Goal: Information Seeking & Learning: Learn about a topic

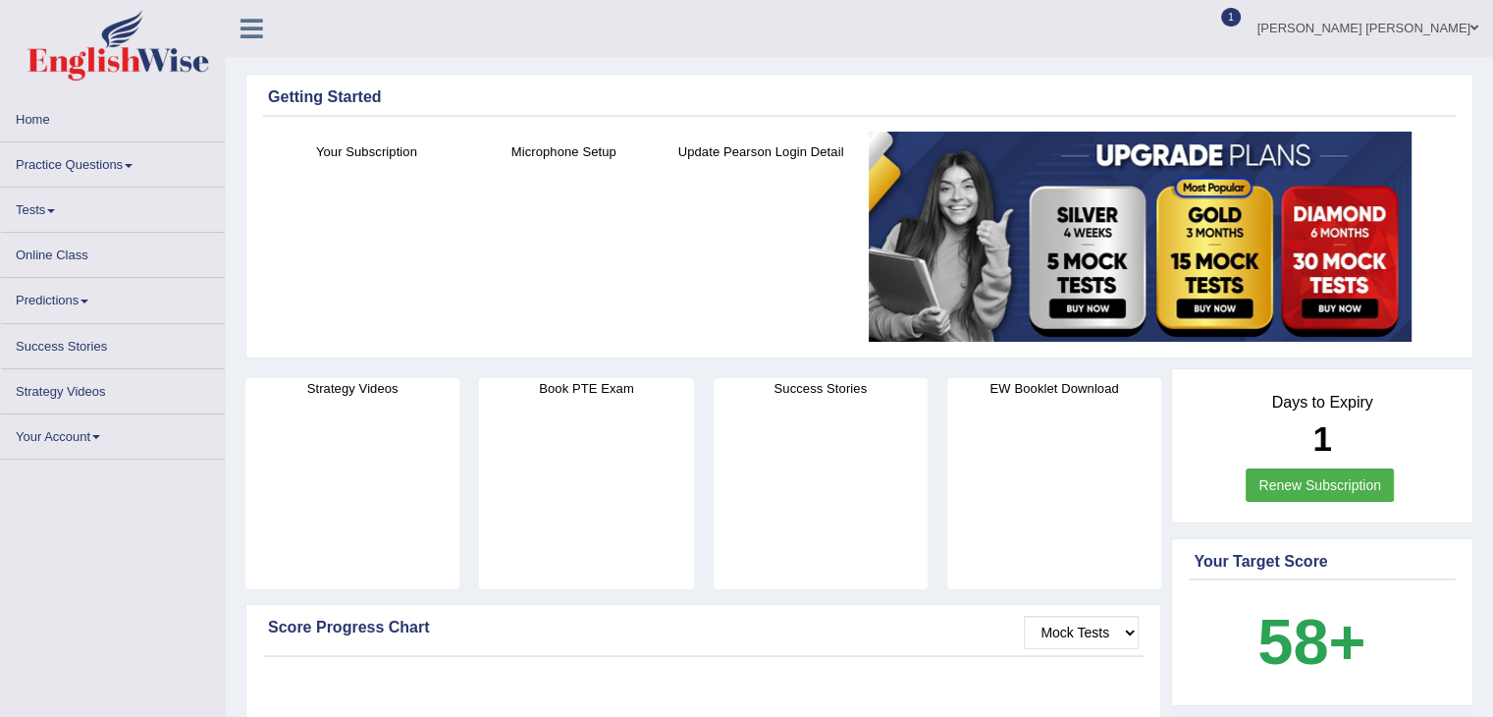
click at [1241, 13] on span "1" at bounding box center [1231, 17] width 20 height 19
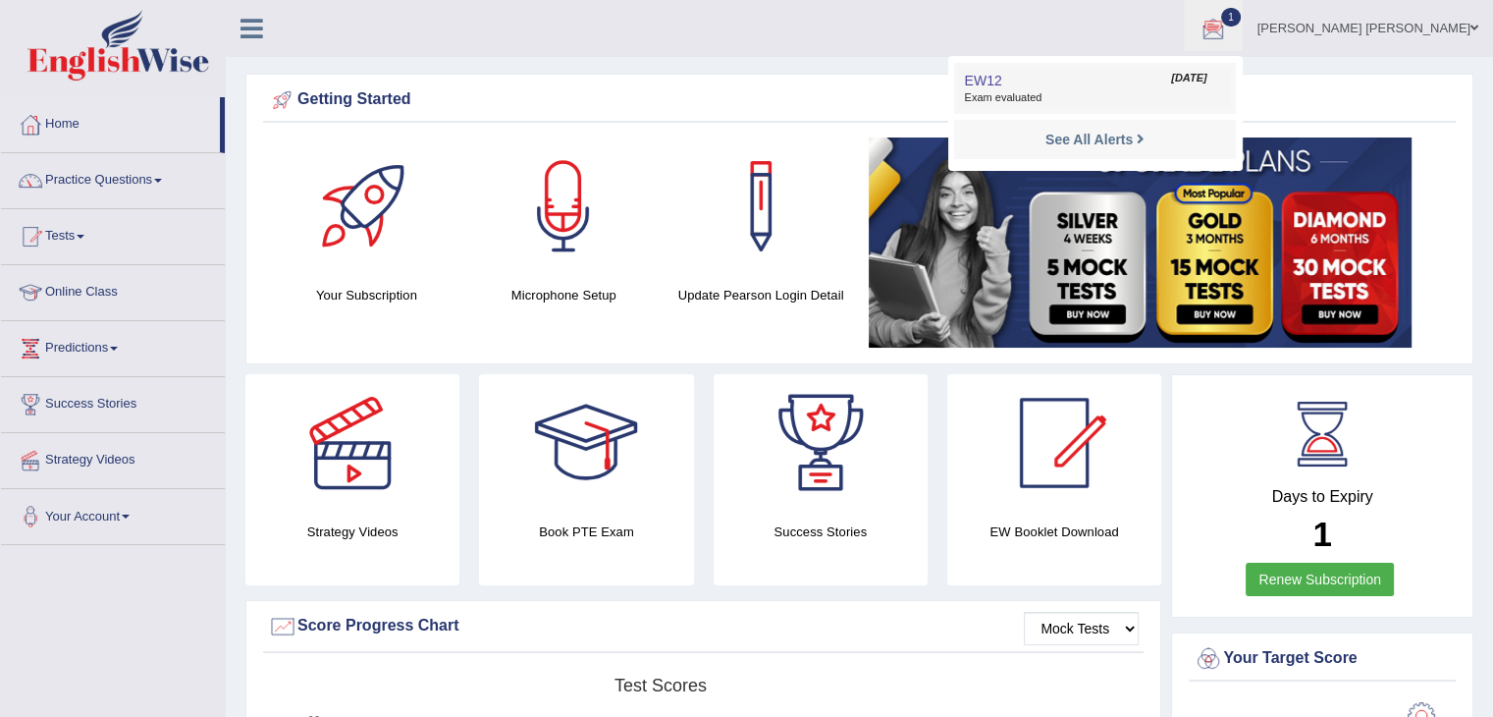
click at [1230, 87] on link "EW12 Sep 2, 2025 Exam evaluated" at bounding box center [1094, 88] width 271 height 41
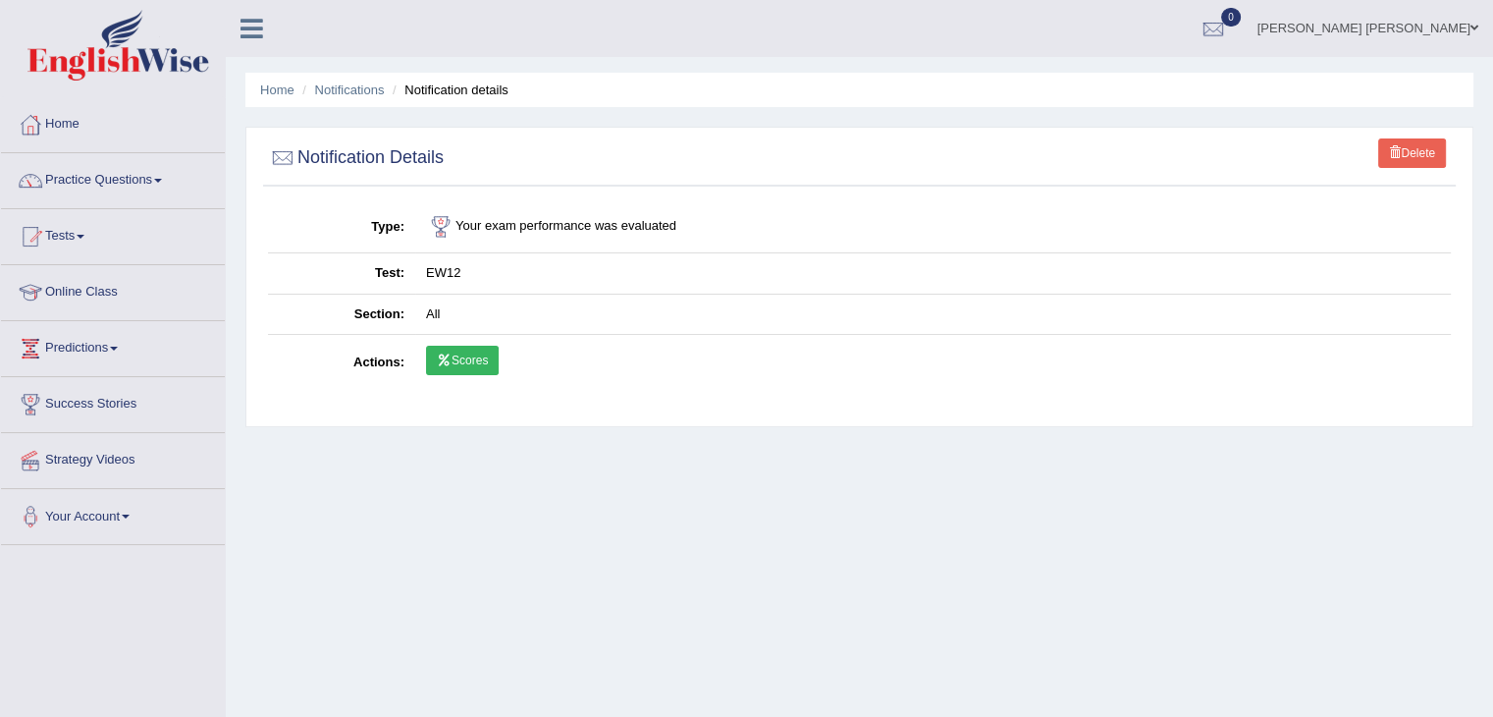
click at [458, 361] on link "Scores" at bounding box center [462, 360] width 73 height 29
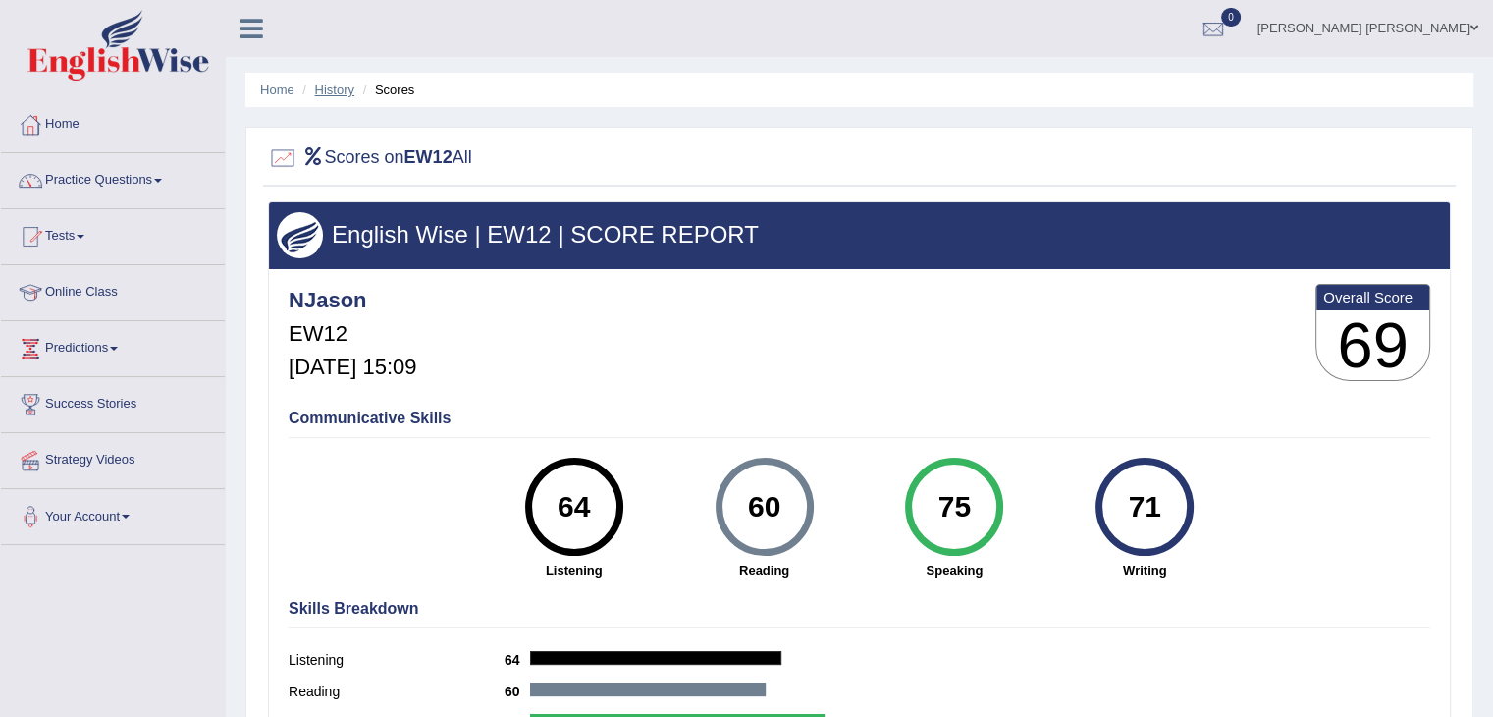
click at [342, 91] on link "History" at bounding box center [334, 89] width 39 height 15
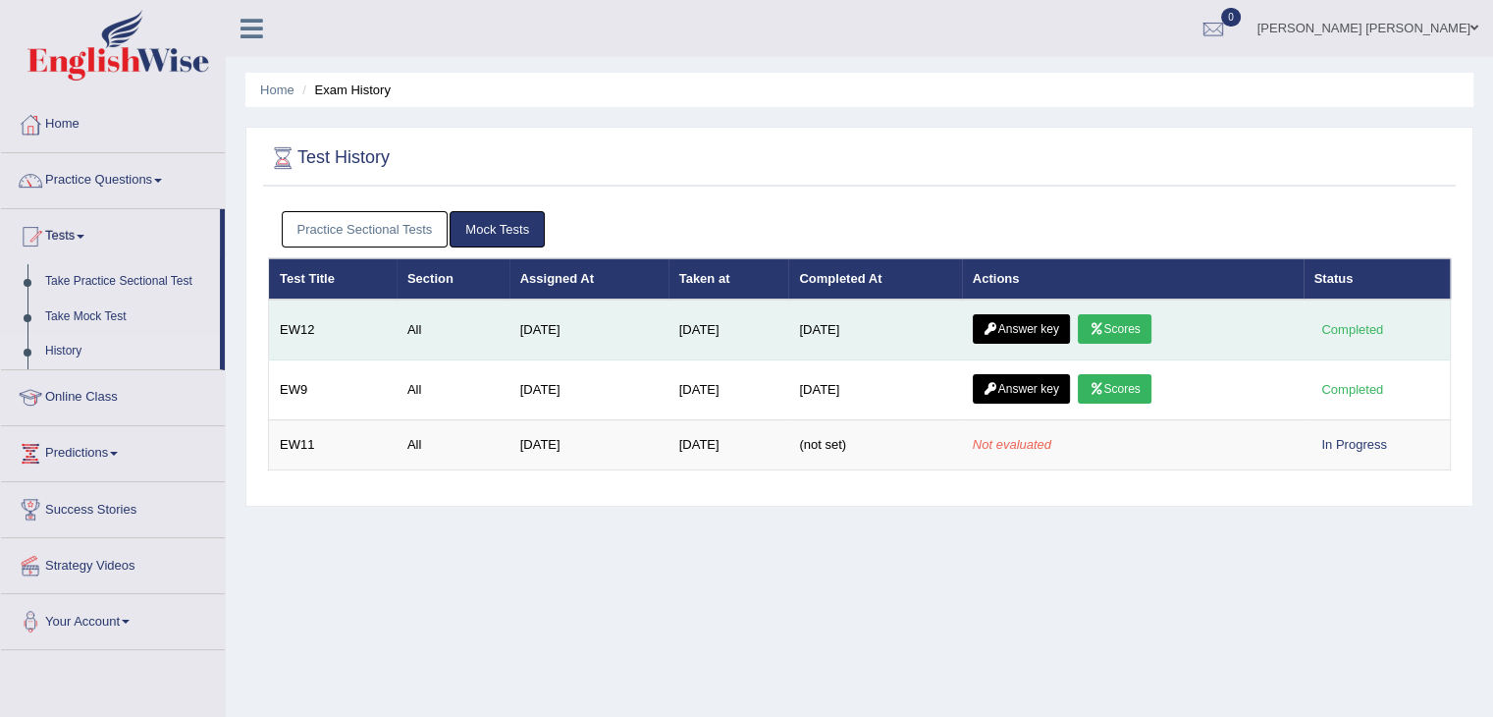
click at [1005, 322] on link "Answer key" at bounding box center [1021, 328] width 97 height 29
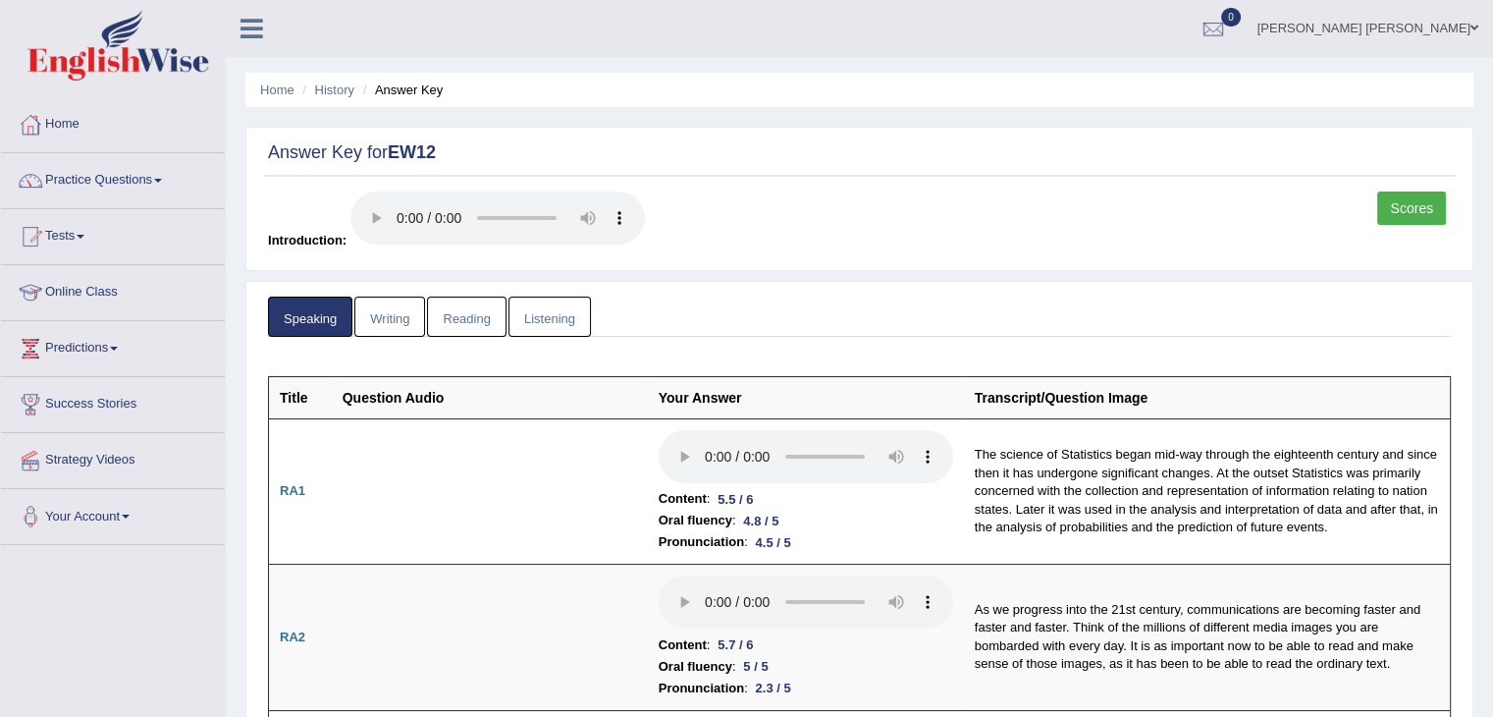
click at [1429, 209] on link "Scores" at bounding box center [1411, 207] width 69 height 33
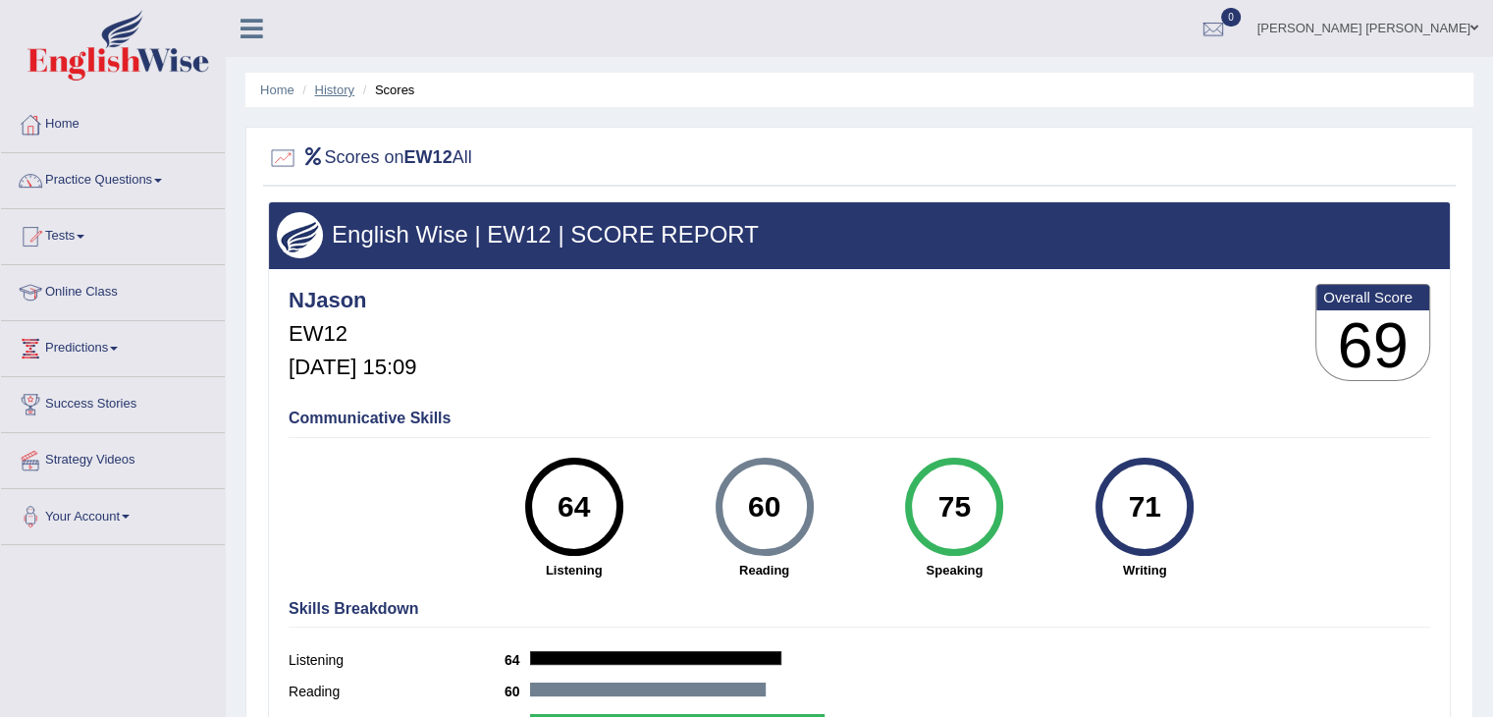
click at [346, 86] on link "History" at bounding box center [334, 89] width 39 height 15
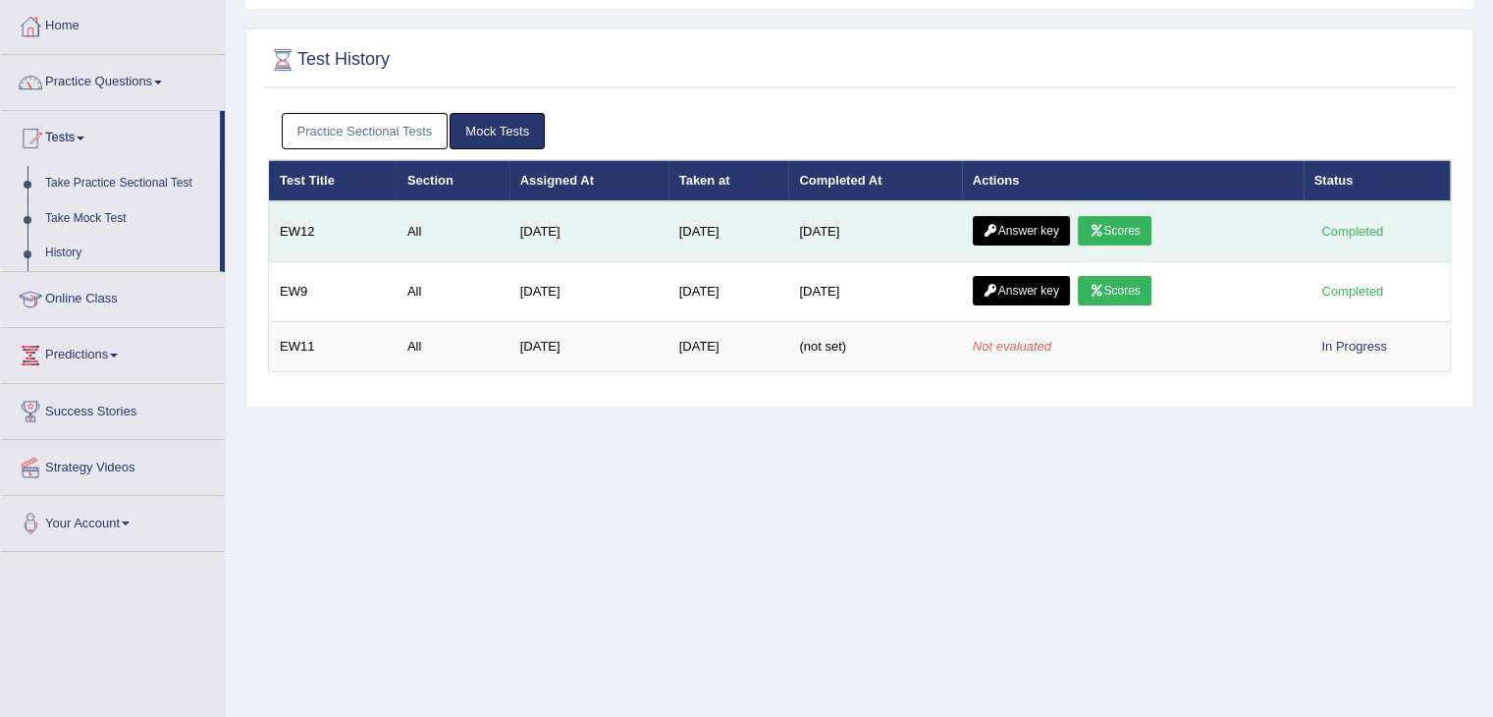
click at [1039, 225] on link "Answer key" at bounding box center [1021, 230] width 97 height 29
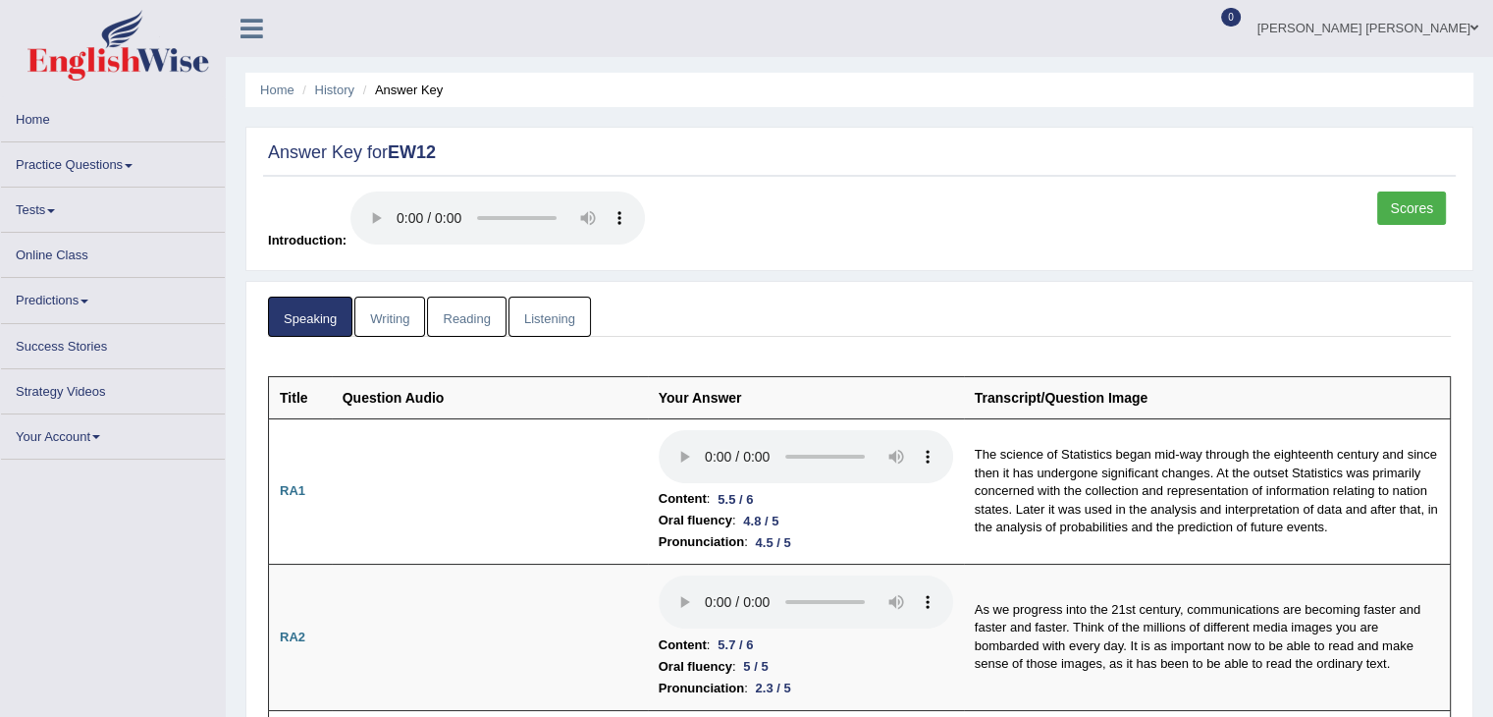
click at [475, 322] on link "Reading" at bounding box center [466, 317] width 79 height 40
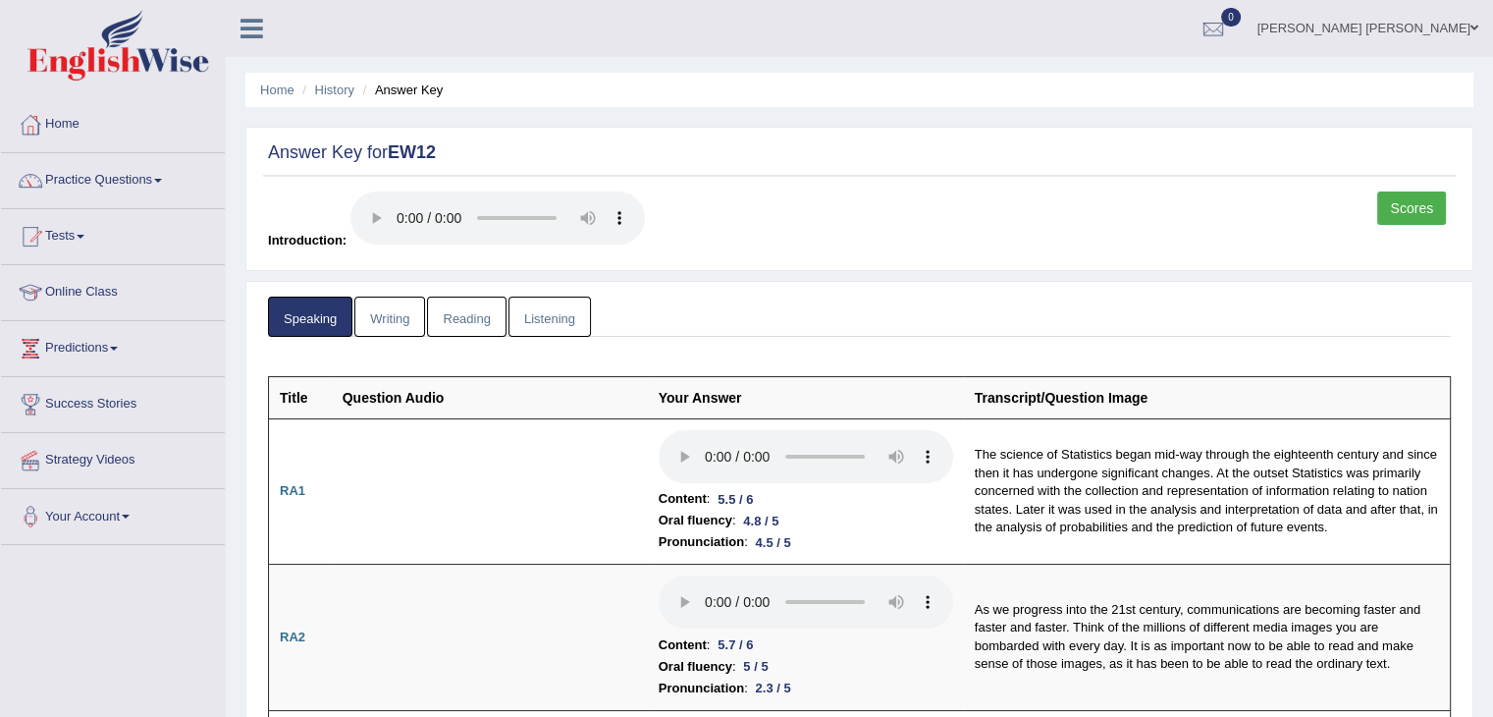
click at [465, 319] on link "Reading" at bounding box center [466, 317] width 79 height 40
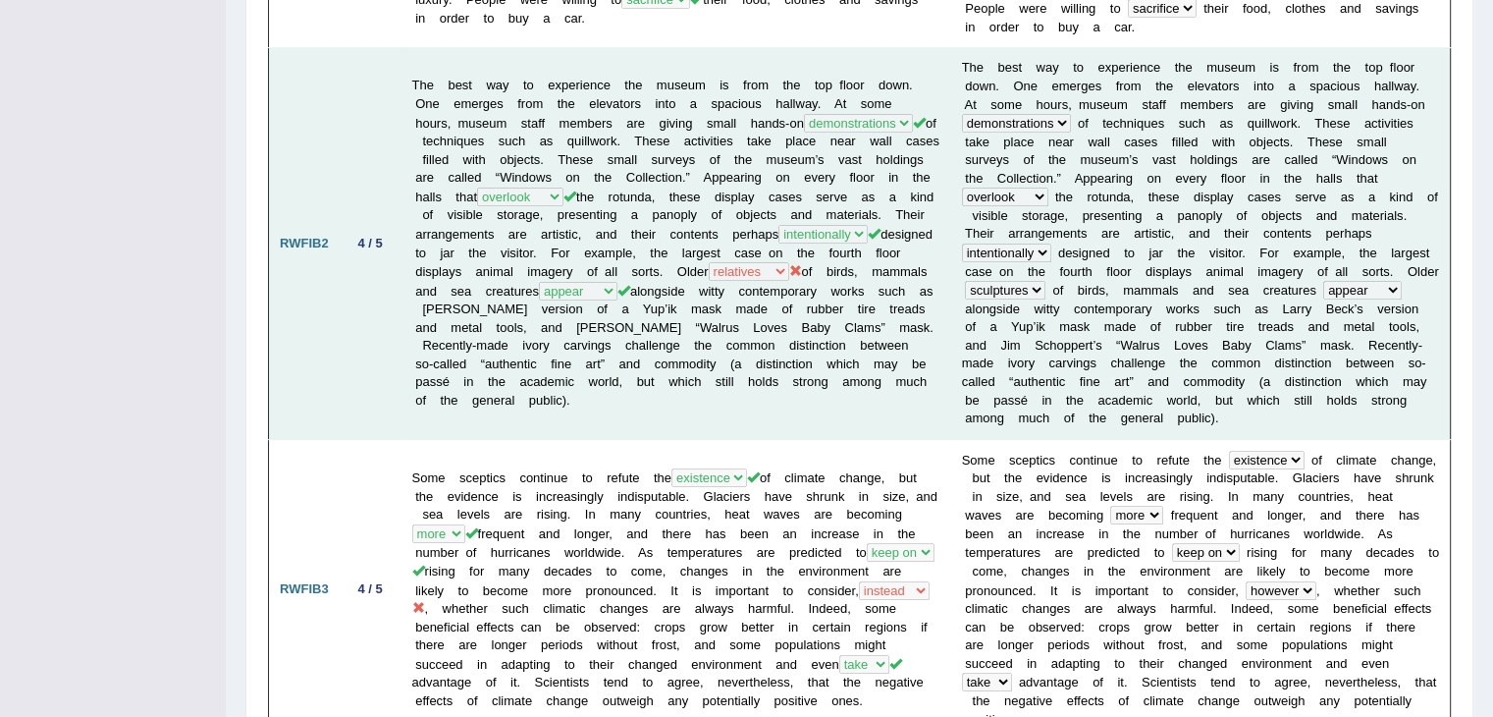
scroll to position [785, 0]
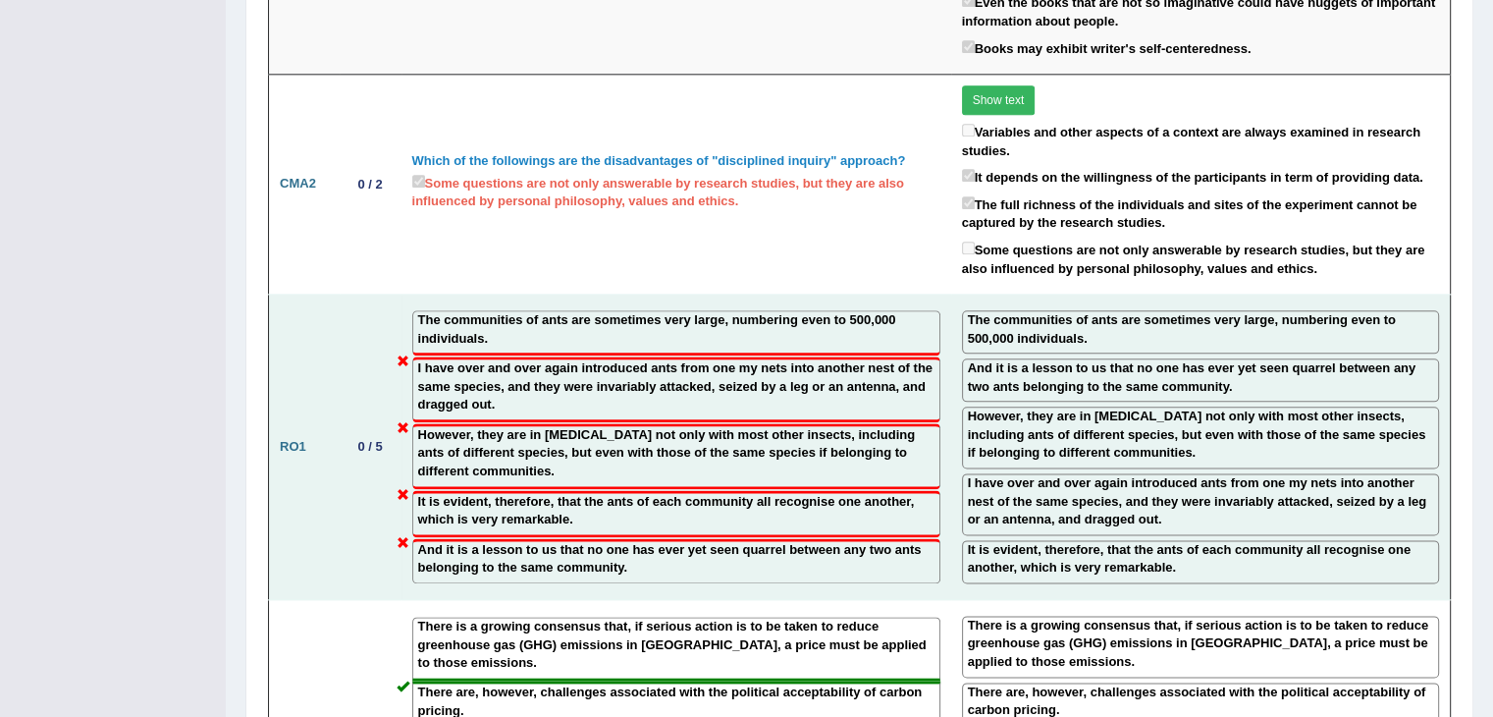
scroll to position [2356, 0]
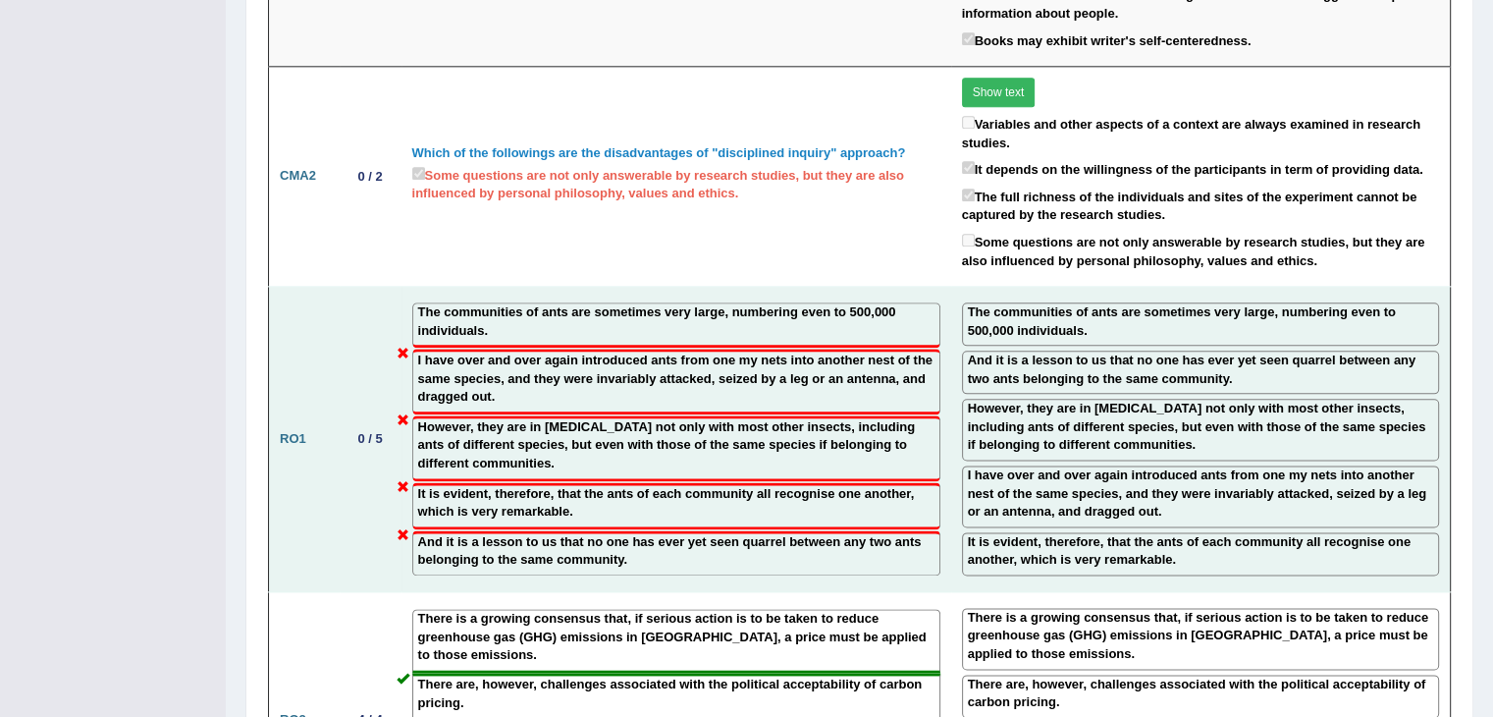
click at [644, 485] on label "It is evident, therefore, that the ants of each community all recognise one ano…" at bounding box center [676, 503] width 516 height 36
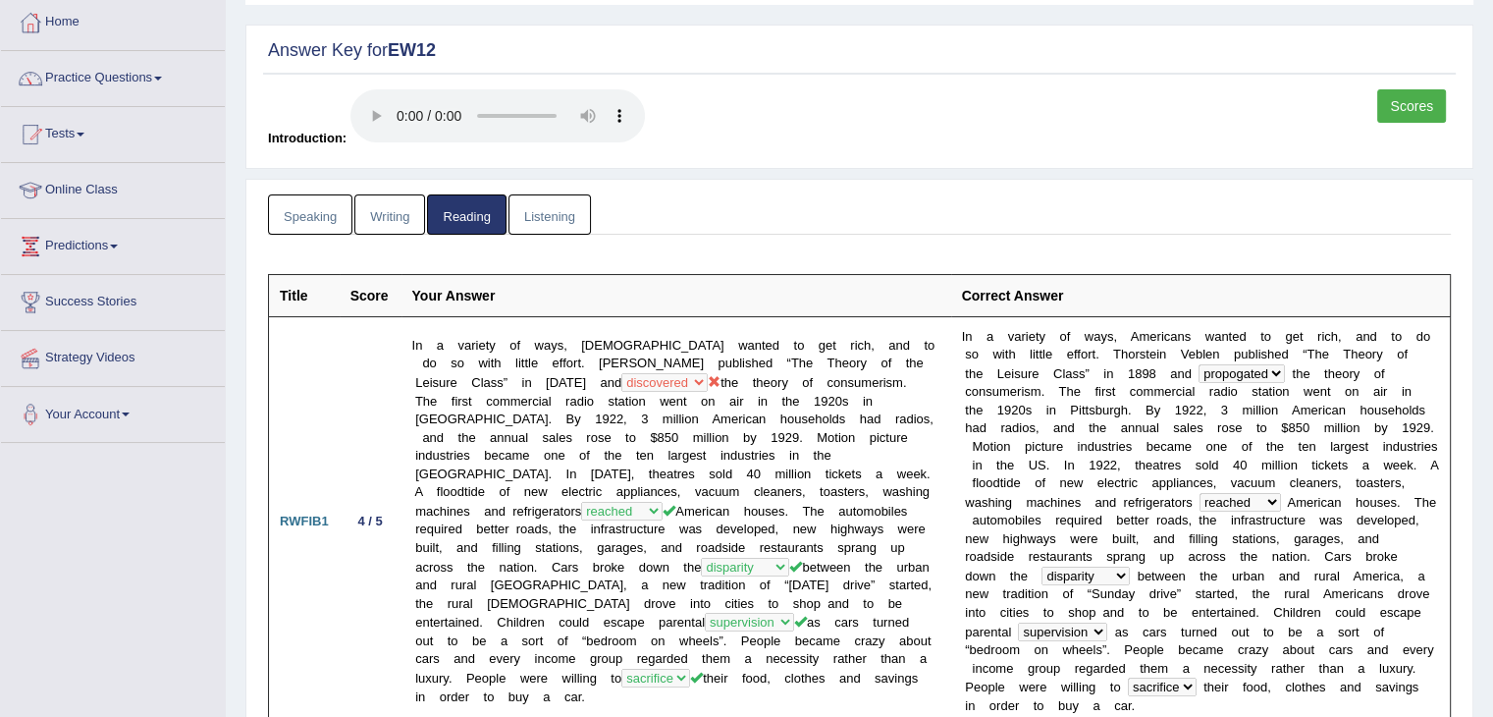
scroll to position [88, 0]
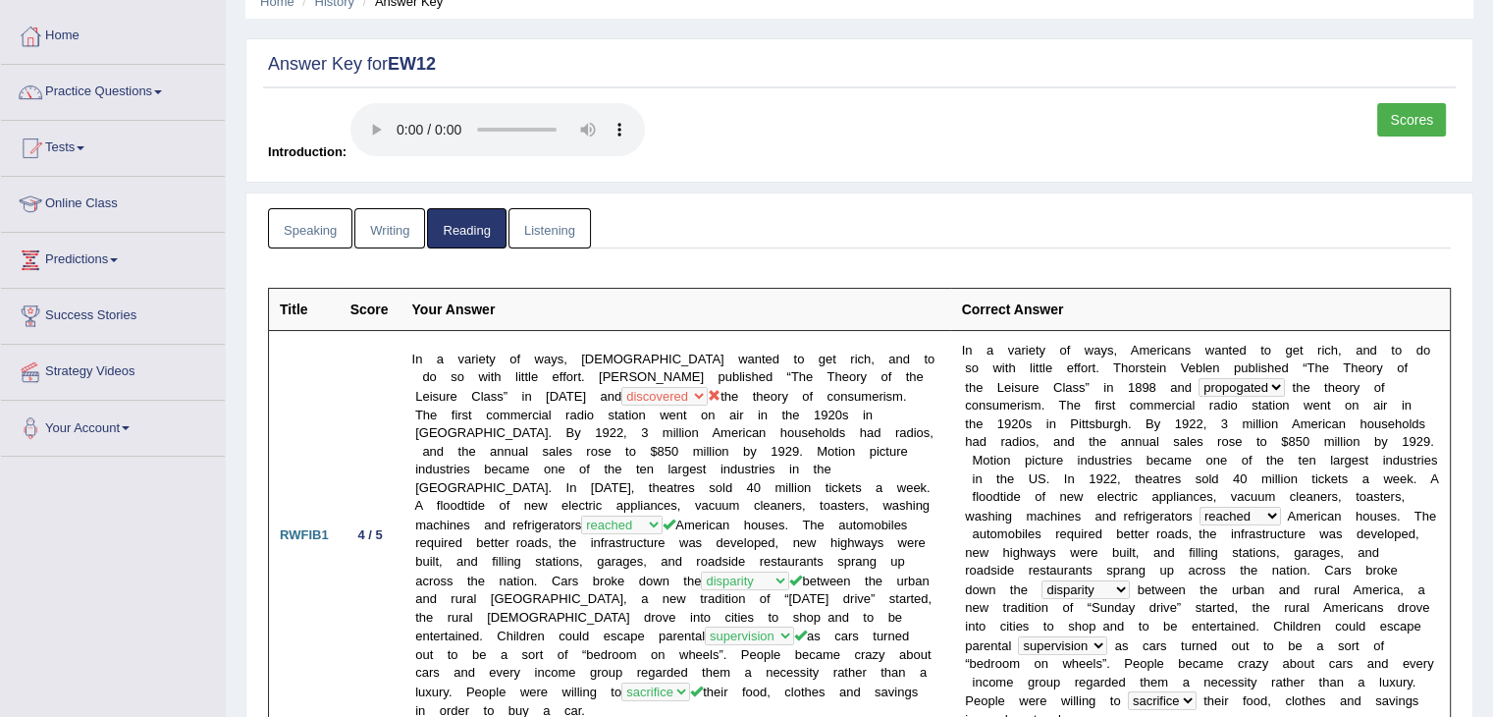
click at [294, 226] on link "Speaking" at bounding box center [310, 228] width 84 height 40
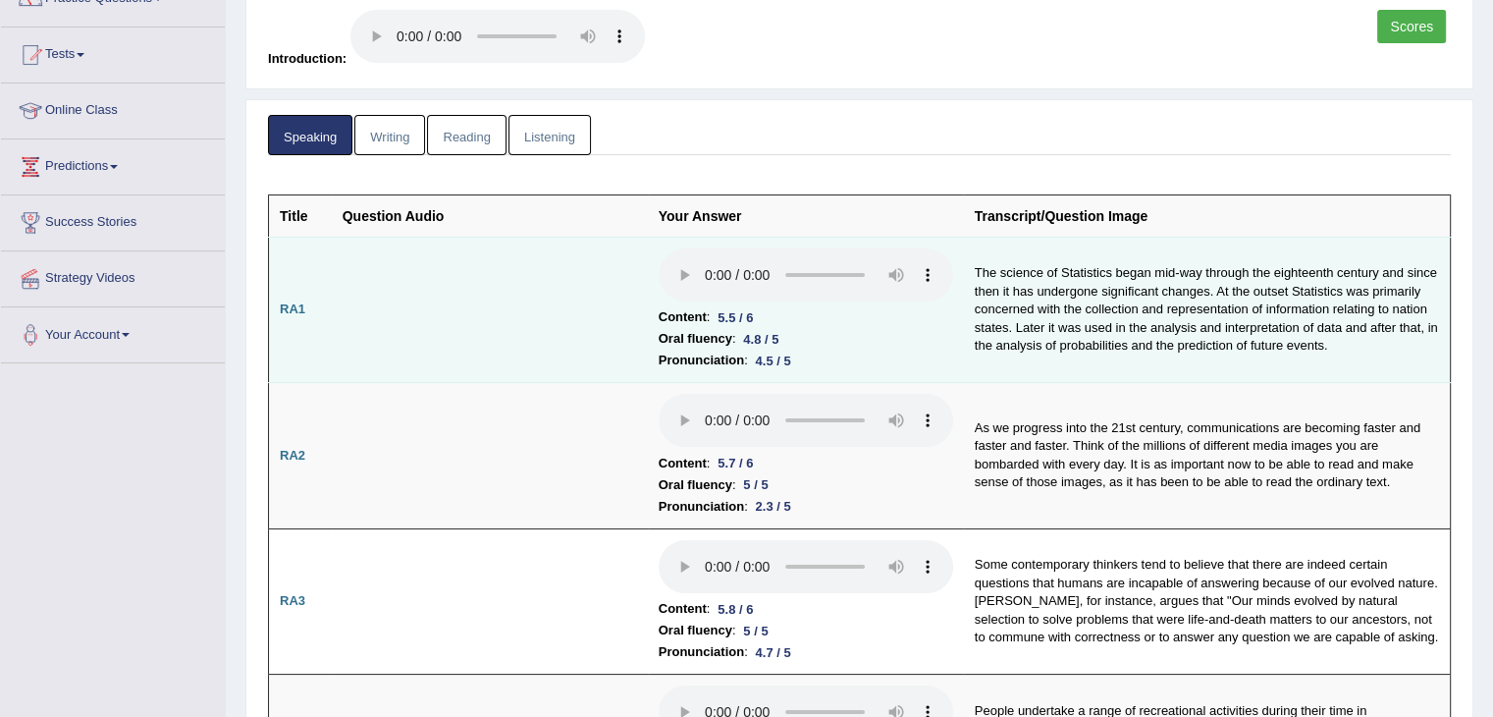
scroll to position [187, 0]
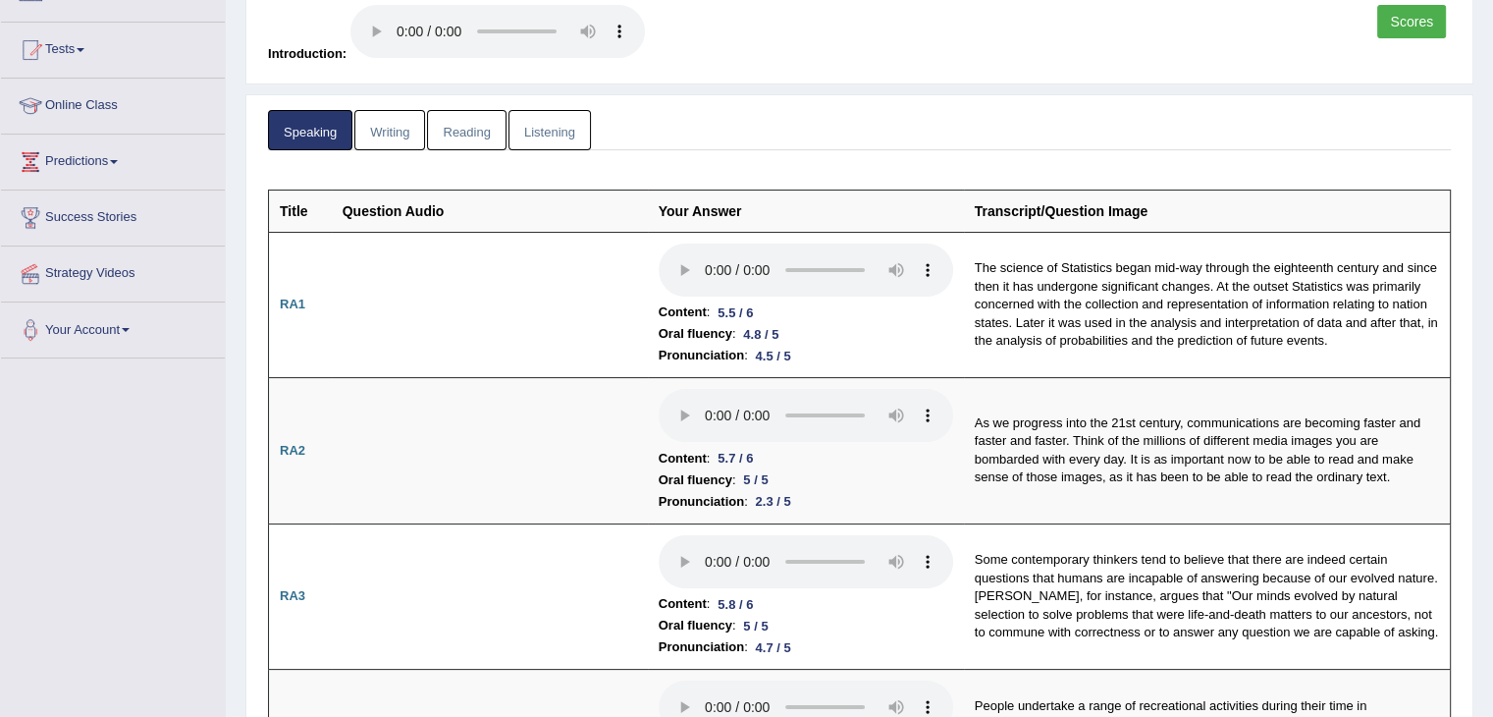
click at [773, 138] on ul "Speaking Writing Reading Listening" at bounding box center [859, 130] width 1183 height 40
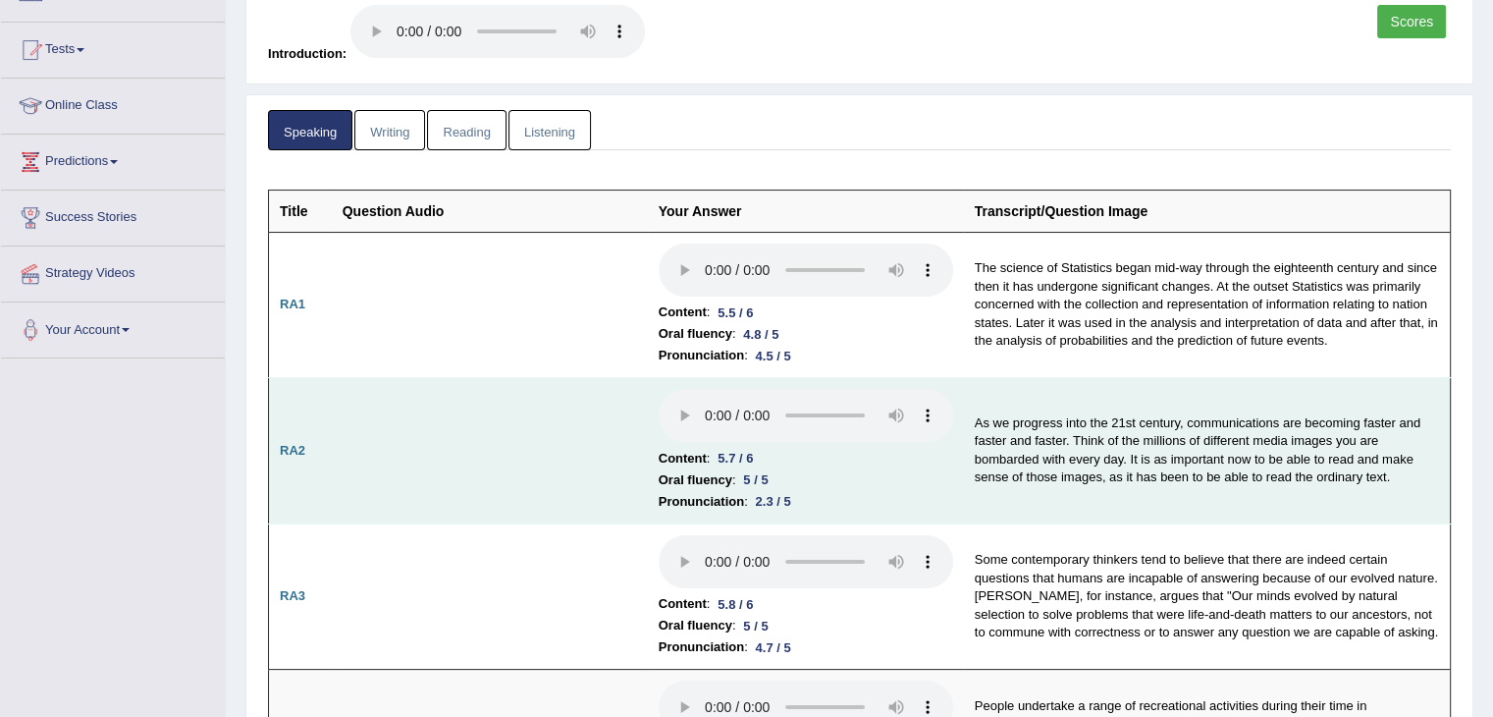
click at [504, 420] on td at bounding box center [490, 451] width 316 height 146
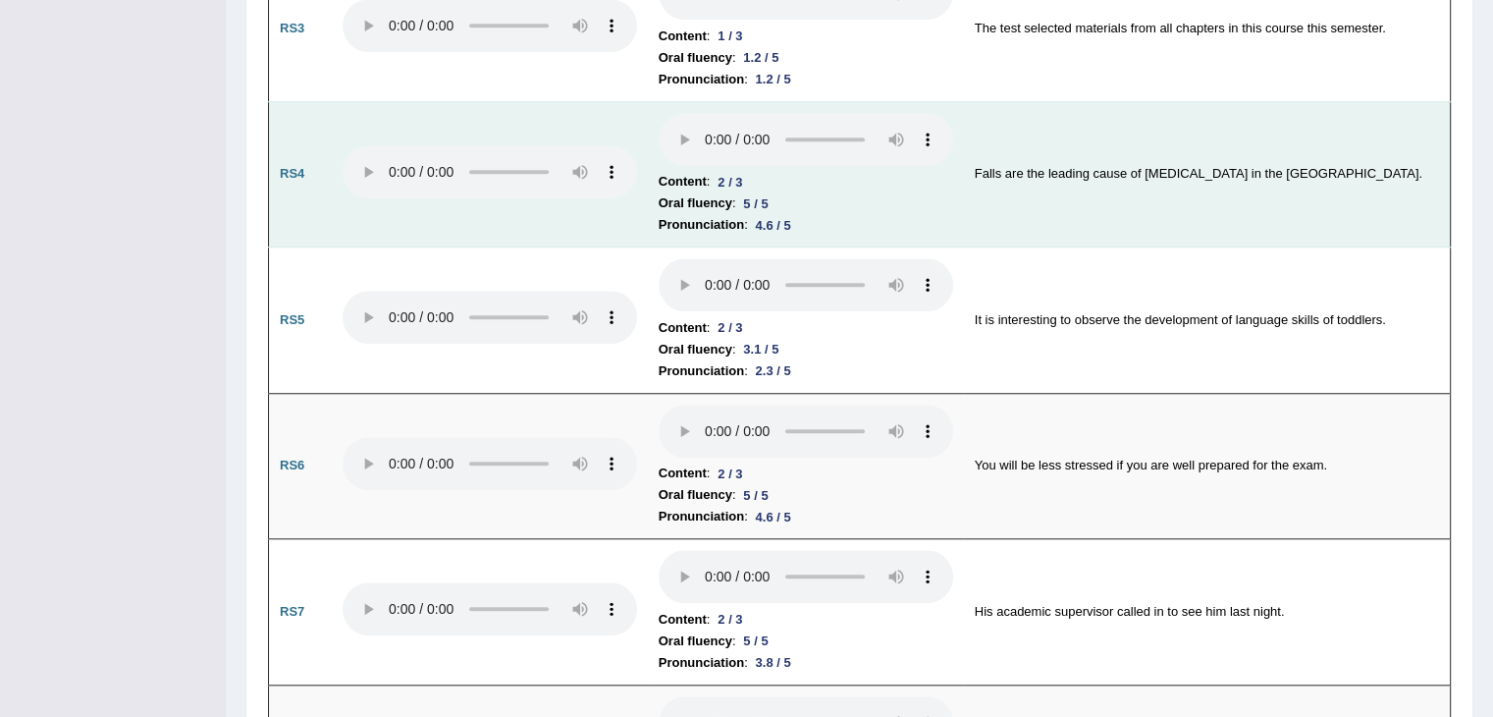
scroll to position [1659, 0]
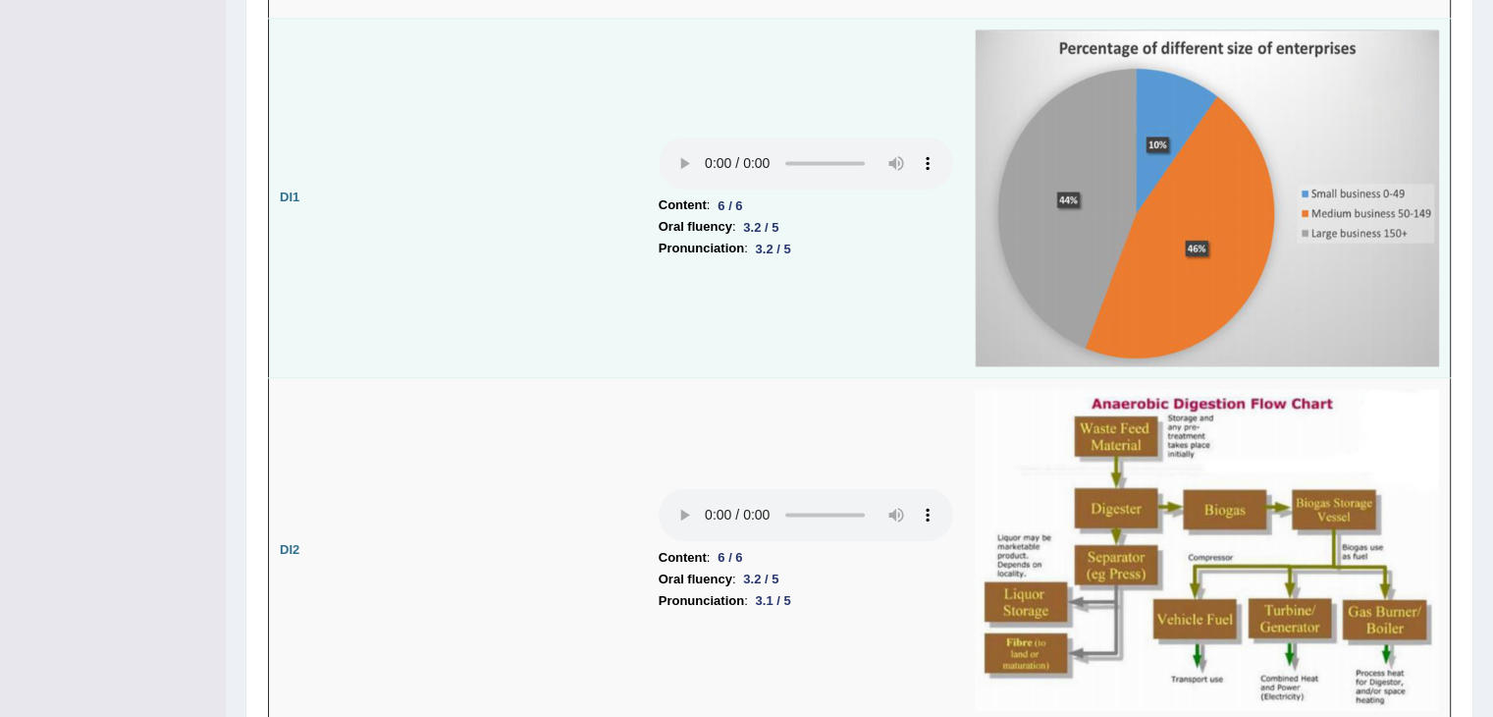
scroll to position [2739, 0]
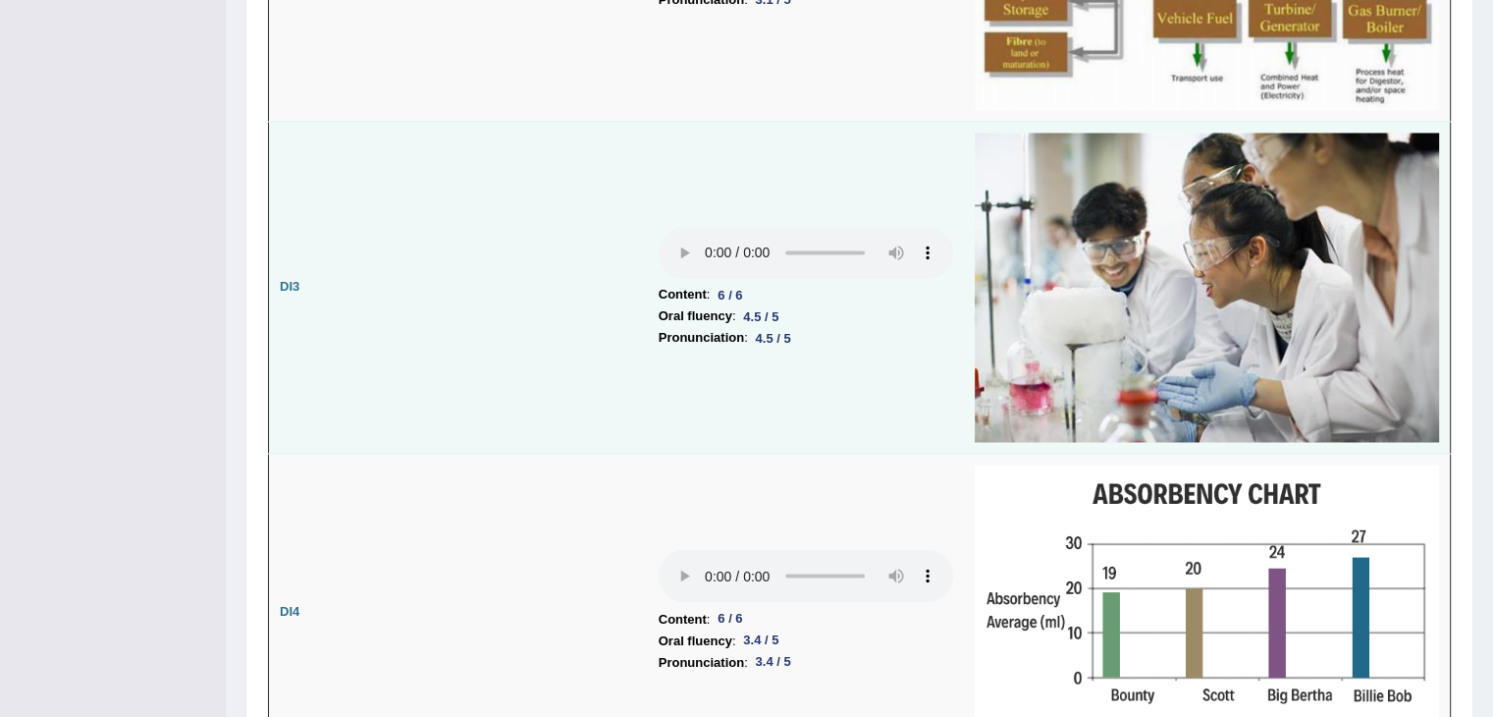
scroll to position [3328, 0]
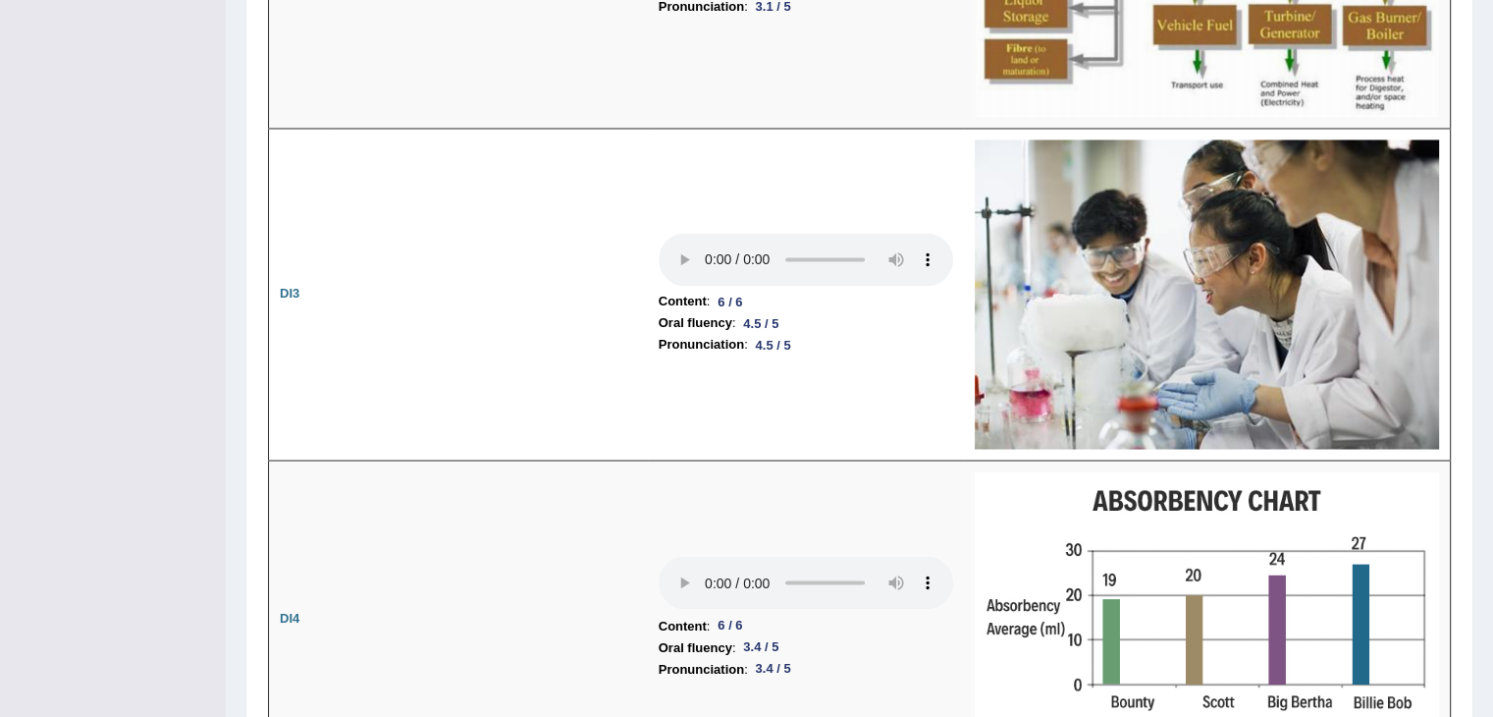
drag, startPoint x: 189, startPoint y: 464, endPoint x: 199, endPoint y: 460, distance: 11.5
click at [189, 464] on div "Toggle navigation Home Practice Questions Speaking Practice Read Aloud Repeat S…" at bounding box center [746, 350] width 1493 height 7357
drag, startPoint x: 124, startPoint y: 486, endPoint x: 135, endPoint y: 486, distance: 10.8
click at [124, 486] on div "Toggle navigation Home Practice Questions Speaking Practice Read Aloud Repeat S…" at bounding box center [746, 350] width 1493 height 7357
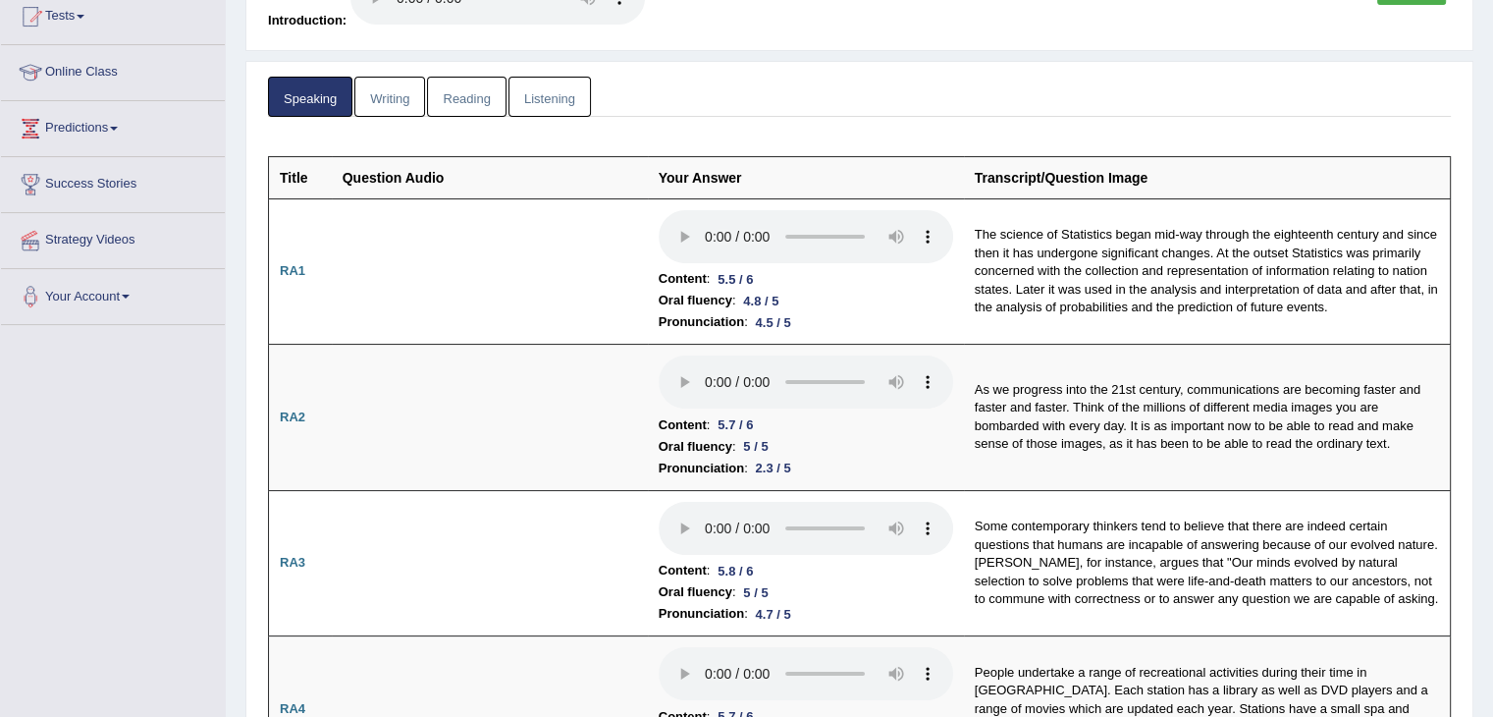
scroll to position [0, 0]
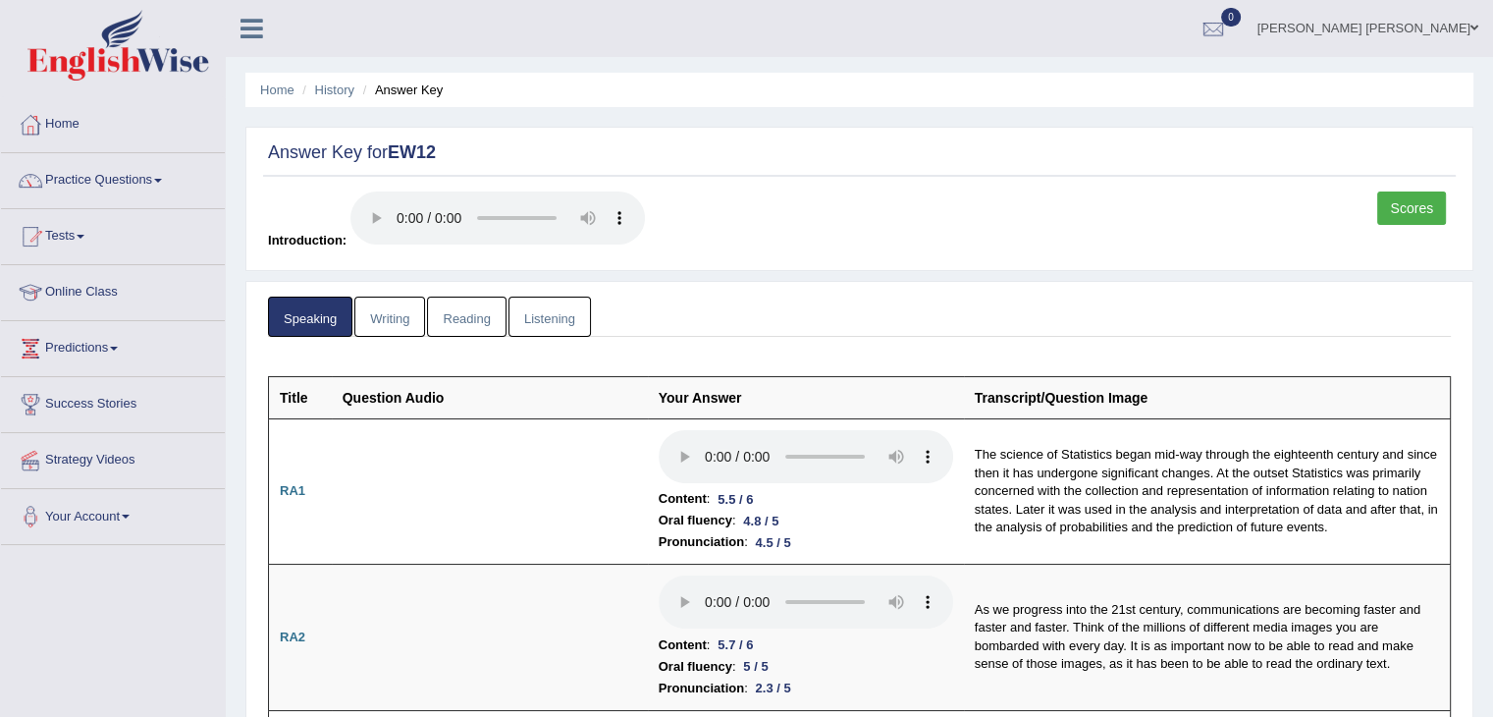
click at [410, 313] on link "Writing" at bounding box center [389, 317] width 71 height 40
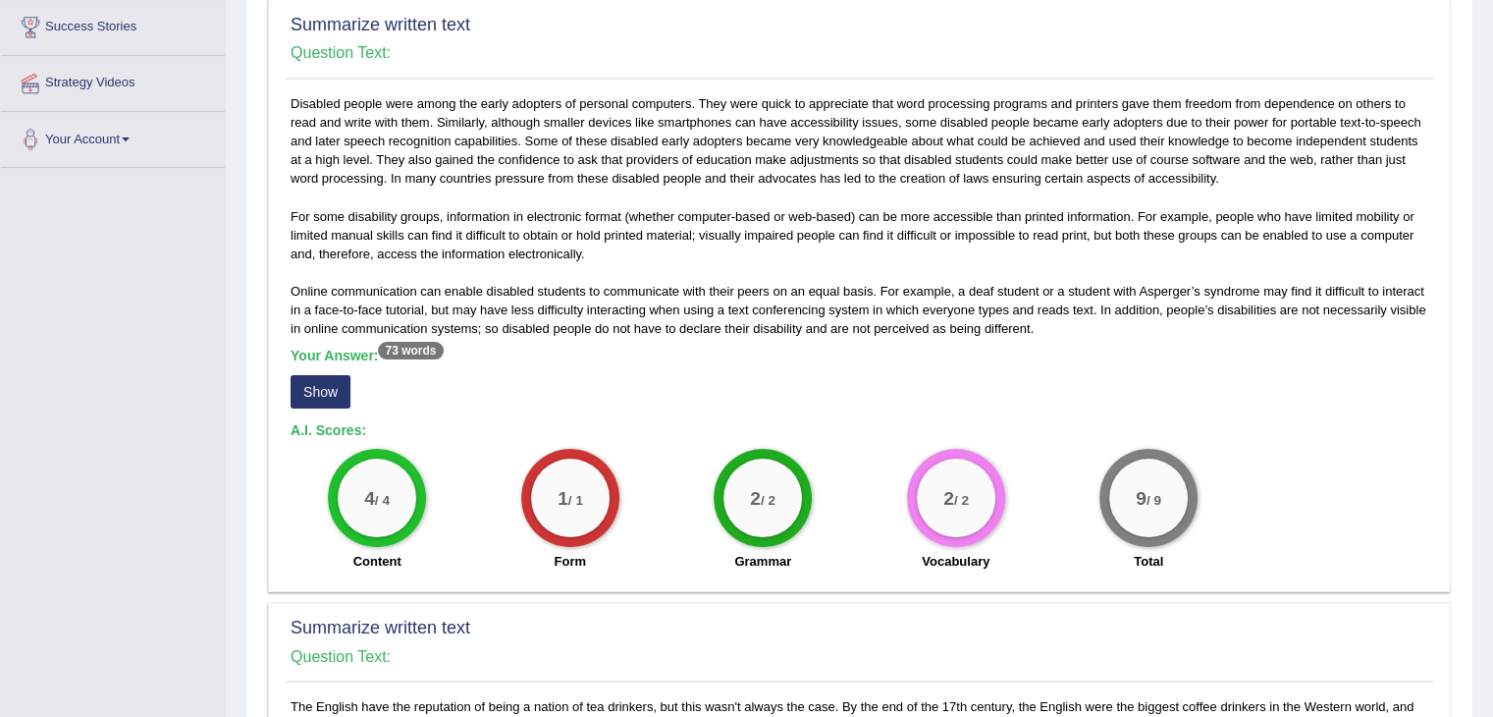
scroll to position [393, 0]
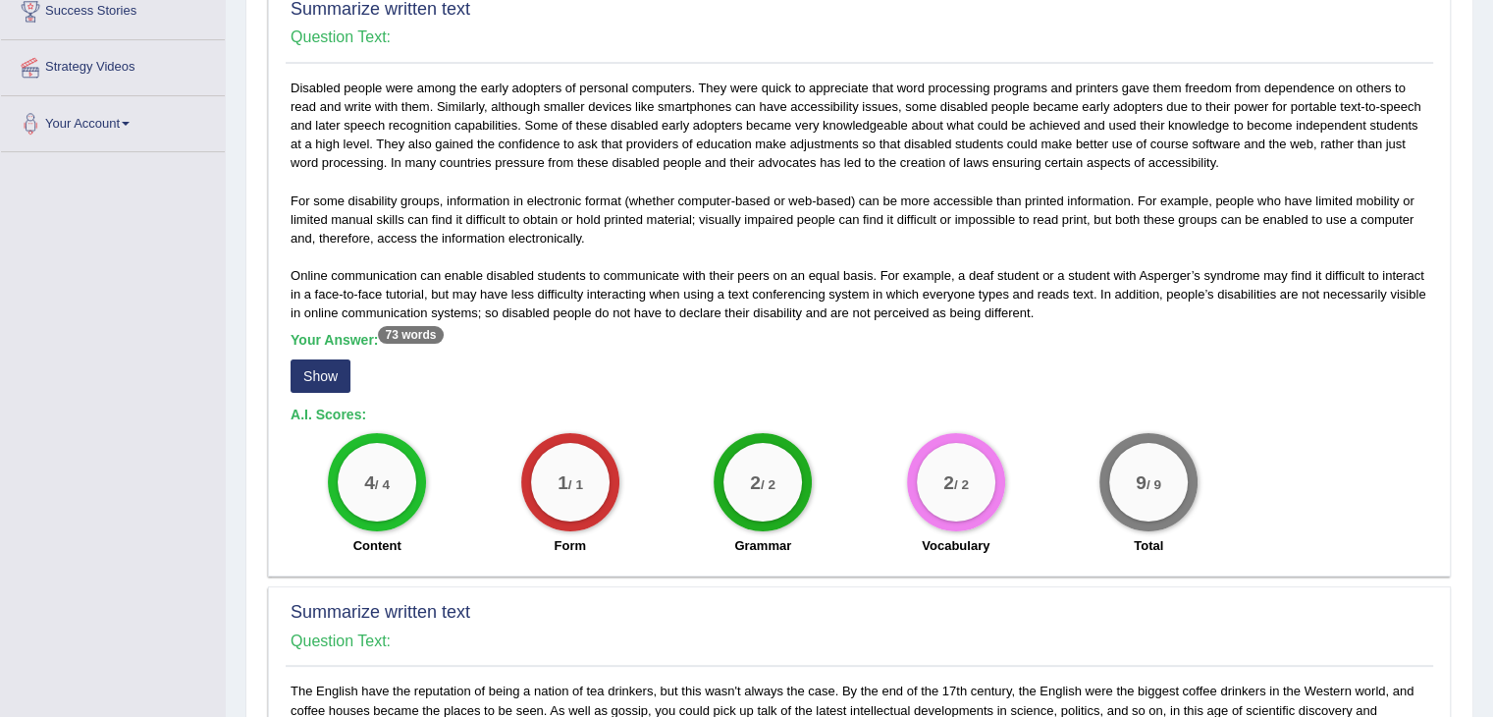
click at [338, 366] on button "Show" at bounding box center [321, 375] width 60 height 33
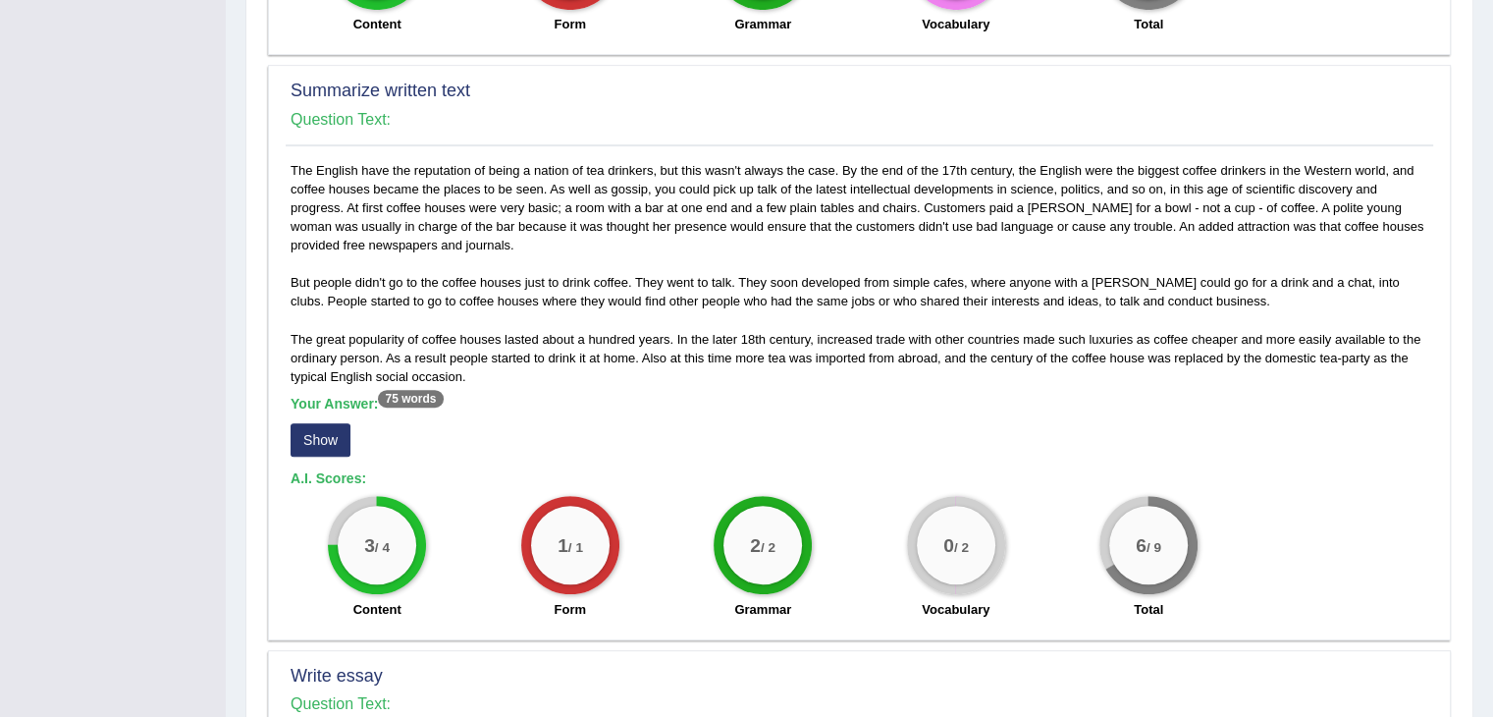
scroll to position [982, 0]
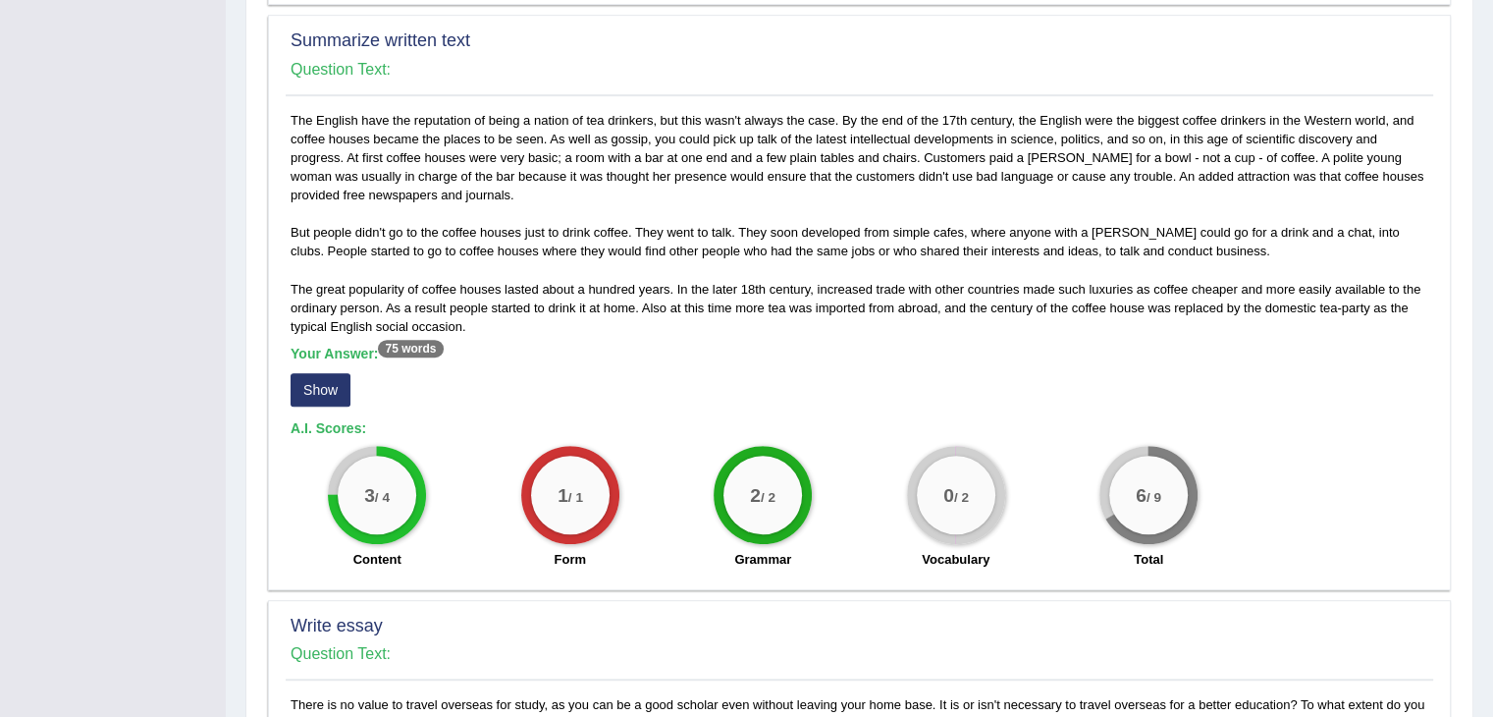
click at [332, 391] on button "Show" at bounding box center [321, 389] width 60 height 33
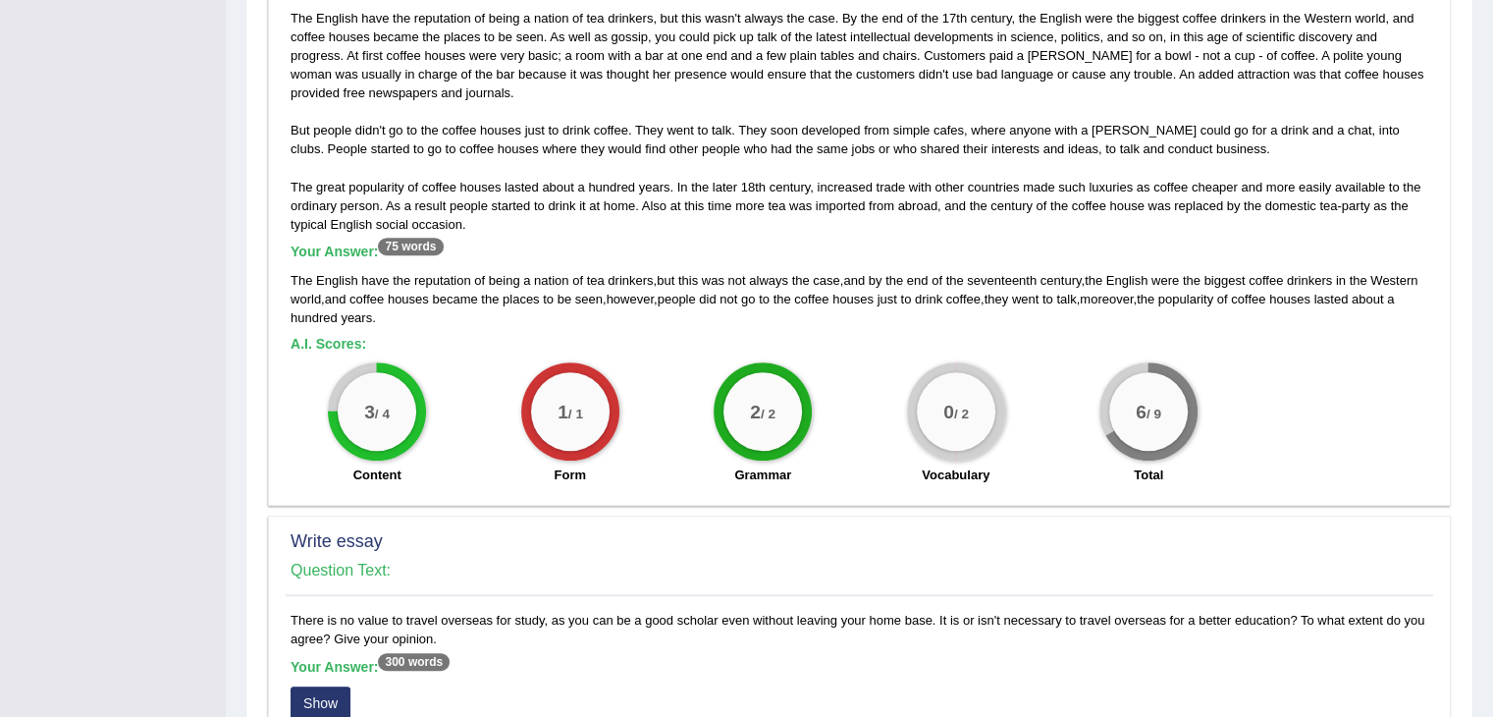
scroll to position [1080, 0]
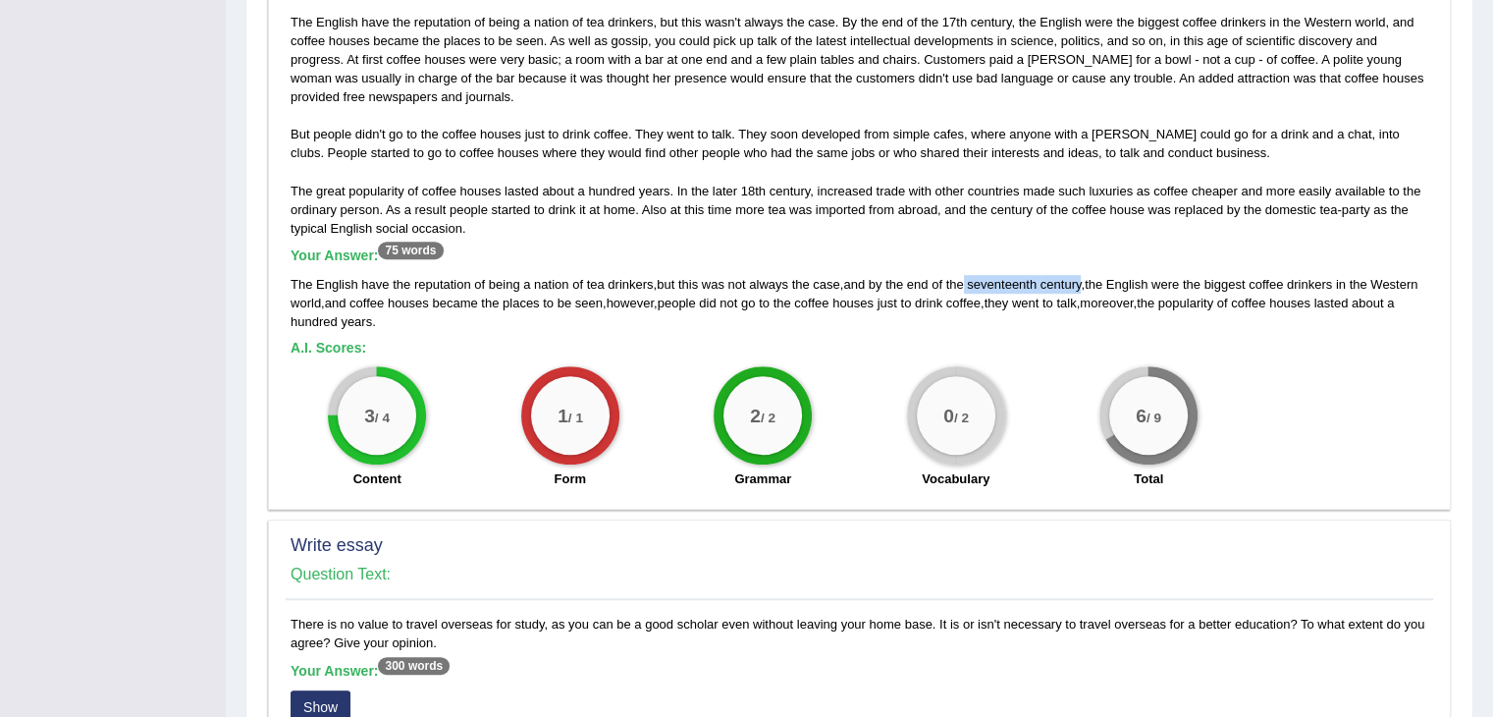
drag, startPoint x: 966, startPoint y: 277, endPoint x: 1081, endPoint y: 284, distance: 115.1
click at [1081, 284] on div "The English have the reputation of being a nation of tea drinkers , but this wa…" at bounding box center [860, 303] width 1138 height 56
click at [892, 311] on div "The English have the reputation of being a nation of tea drinkers , but this wa…" at bounding box center [860, 303] width 1138 height 56
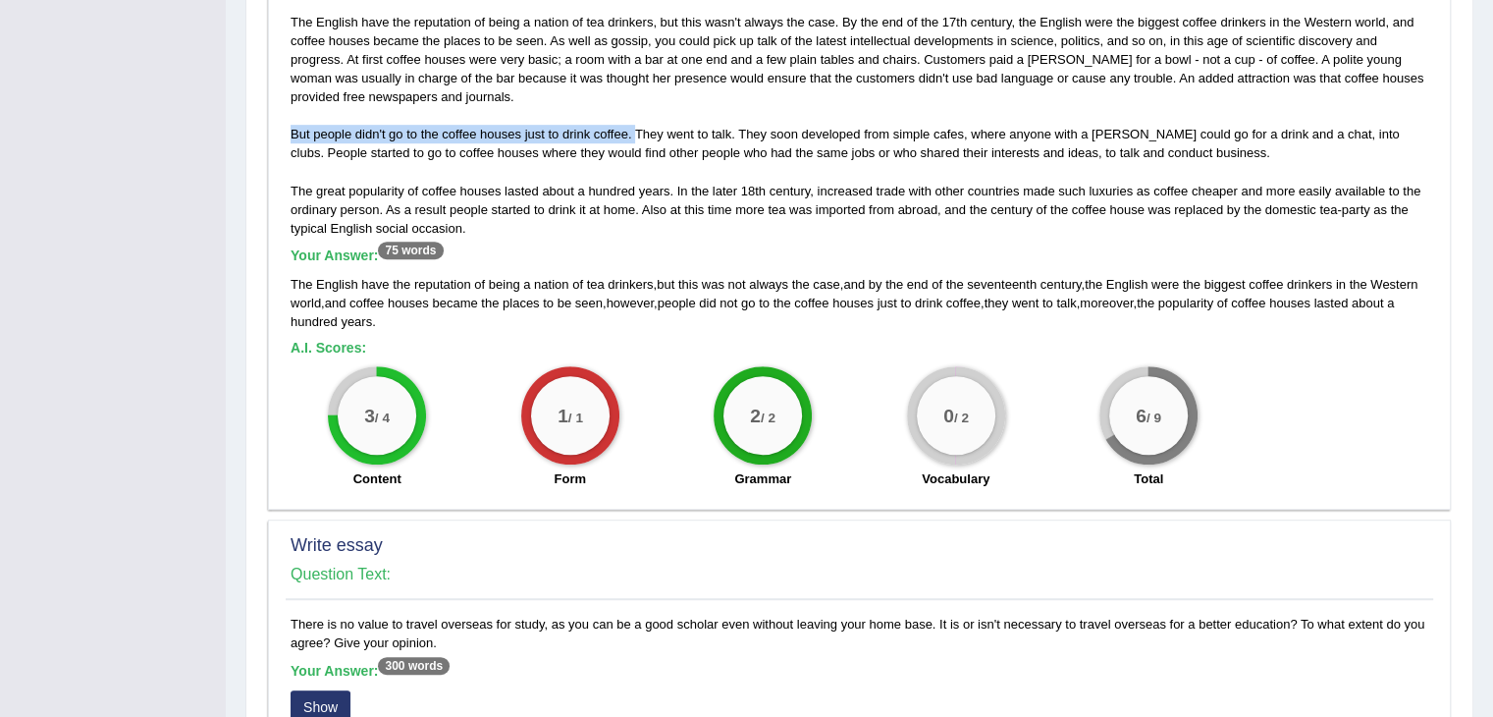
drag, startPoint x: 291, startPoint y: 129, endPoint x: 638, endPoint y: 135, distance: 347.6
click at [638, 135] on div "The English have the reputation of being a nation of tea drinkers, but this was…" at bounding box center [860, 256] width 1148 height 486
click at [301, 135] on div "The English have the reputation of being a nation of tea drinkers, but this was…" at bounding box center [860, 256] width 1148 height 486
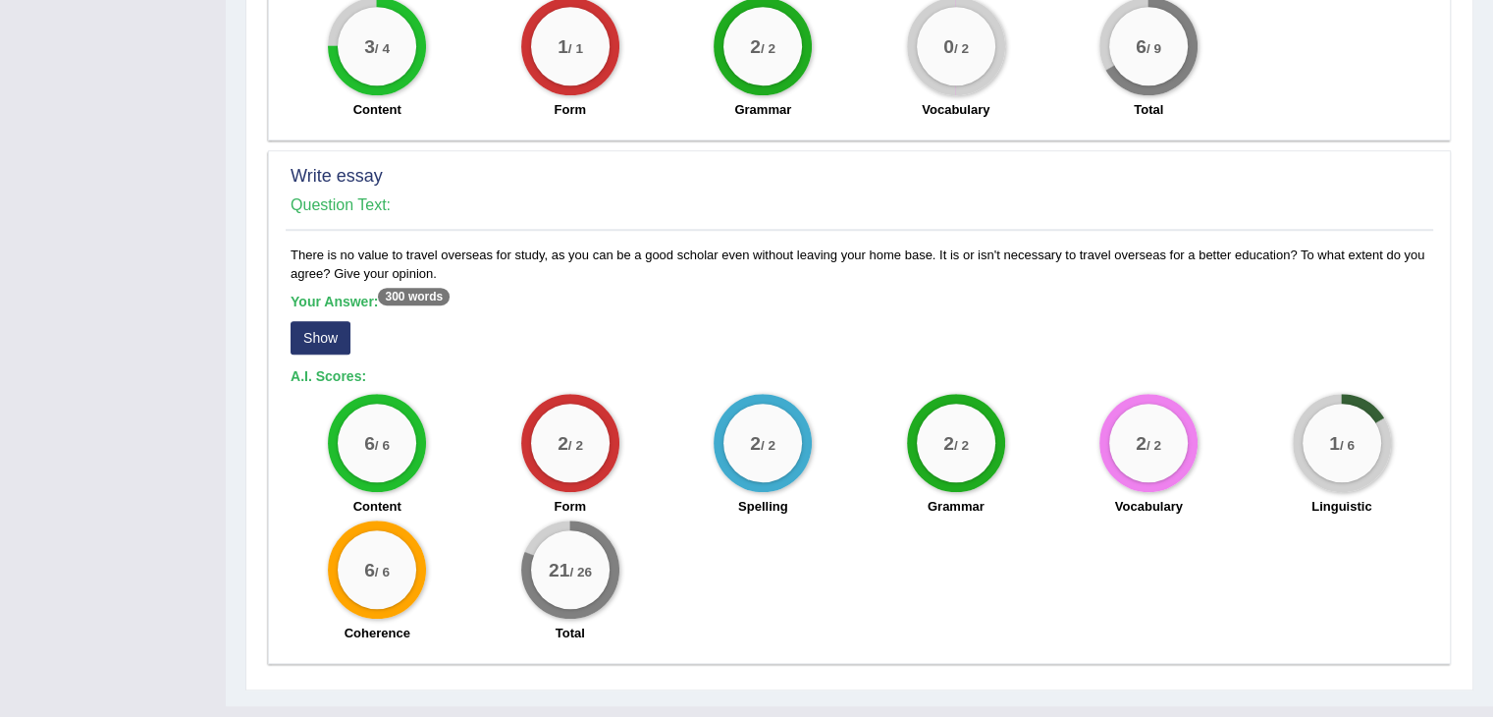
scroll to position [1481, 0]
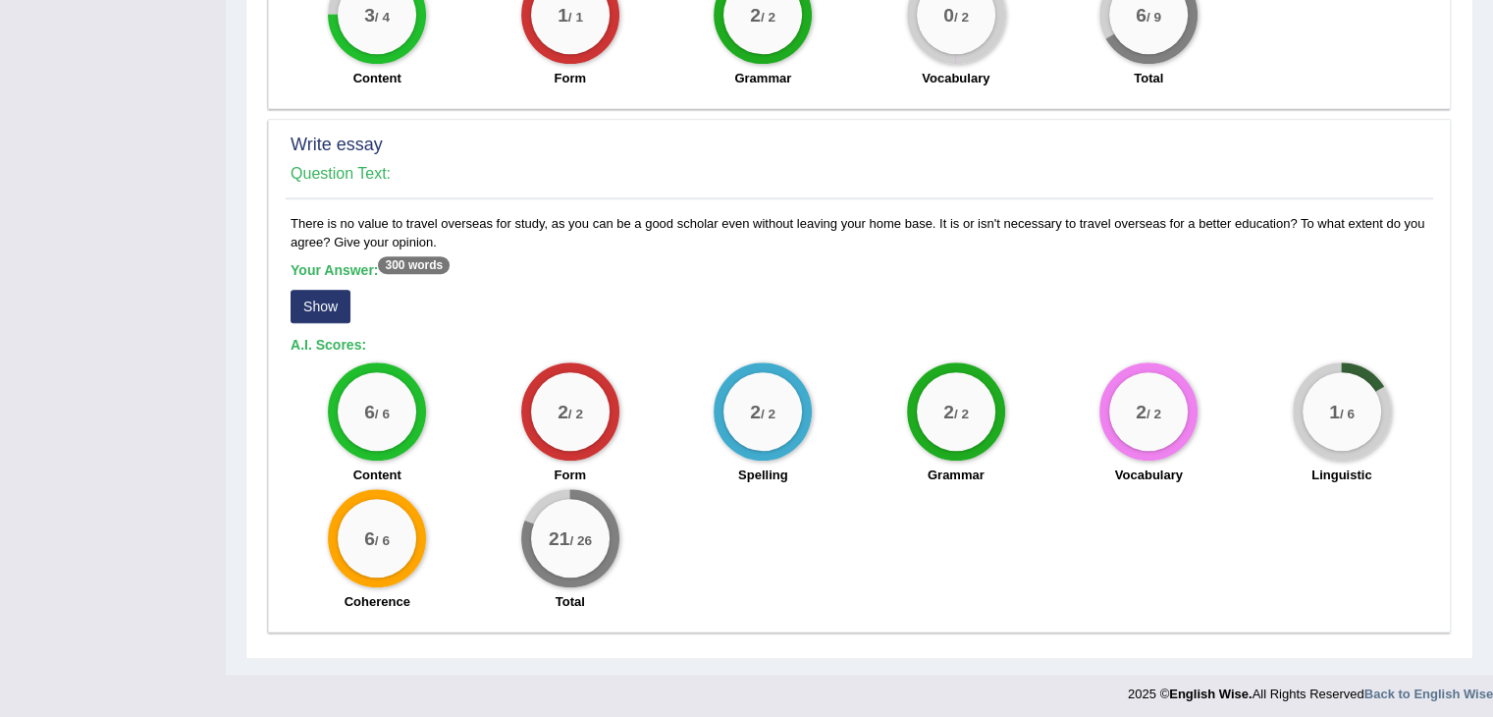
click at [333, 309] on button "Show" at bounding box center [321, 306] width 60 height 33
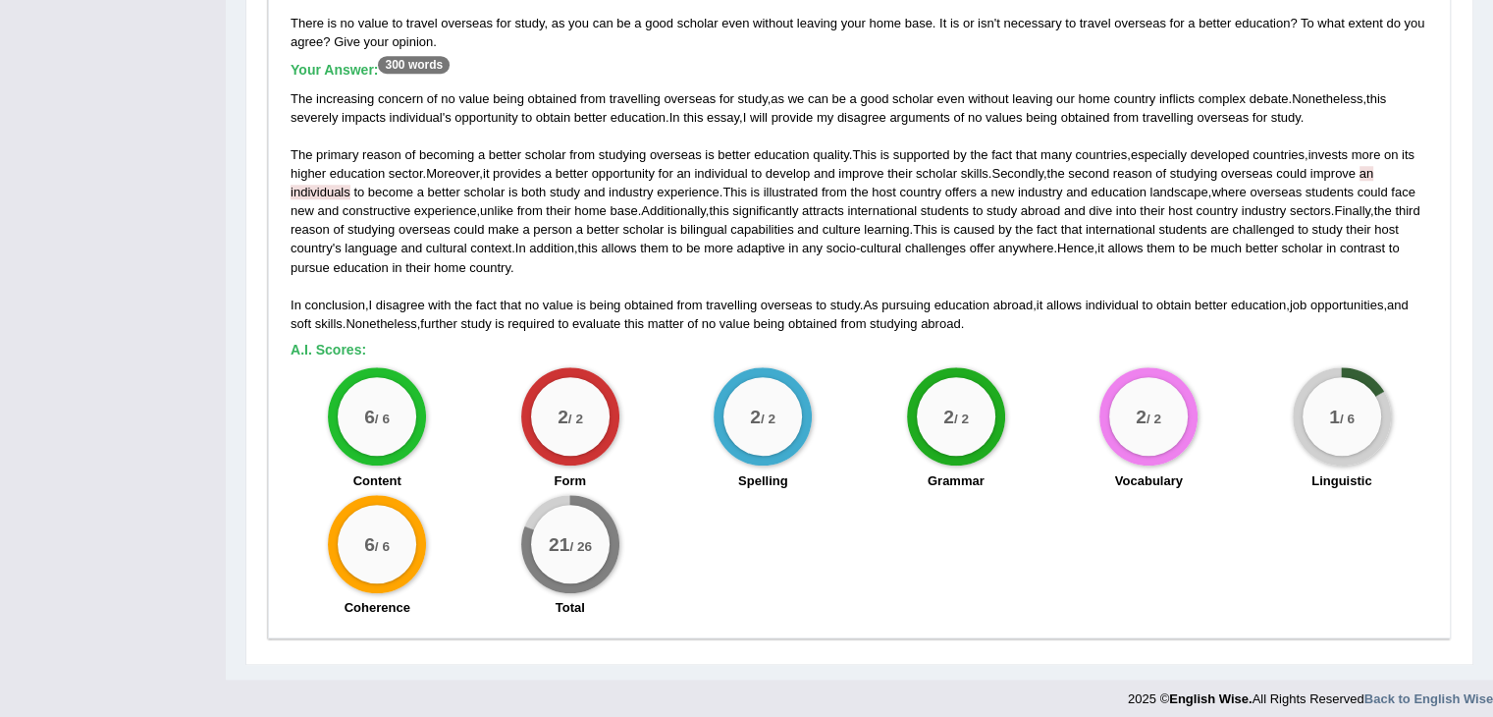
scroll to position [1686, 0]
